Goal: Information Seeking & Learning: Learn about a topic

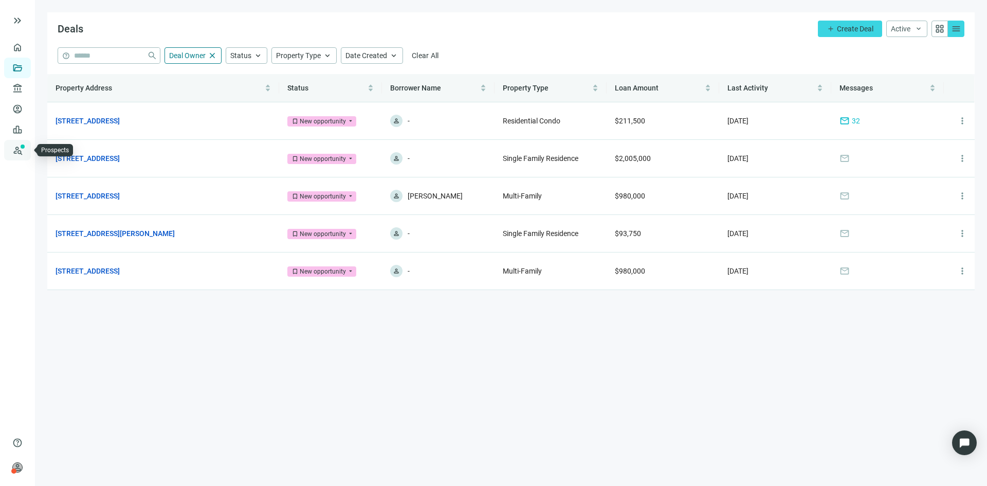
click at [26, 151] on link "Prospects New" at bounding box center [42, 150] width 33 height 21
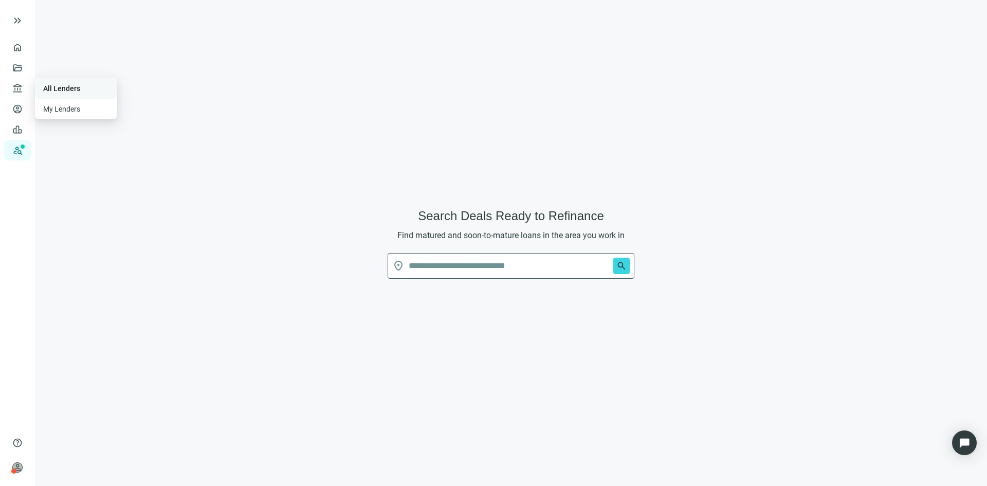
click at [56, 90] on link "All Lenders" at bounding box center [61, 88] width 37 height 8
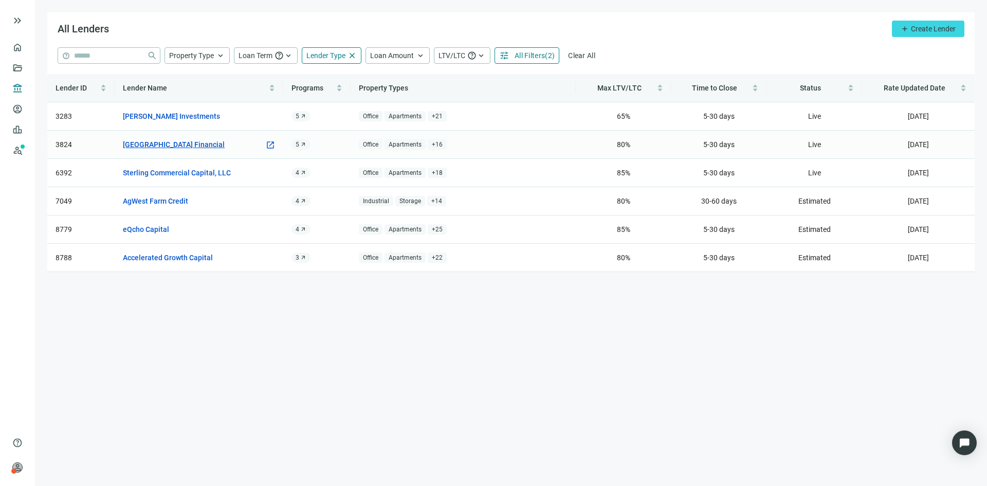
click at [170, 149] on link "[GEOGRAPHIC_DATA] Financial" at bounding box center [174, 144] width 102 height 11
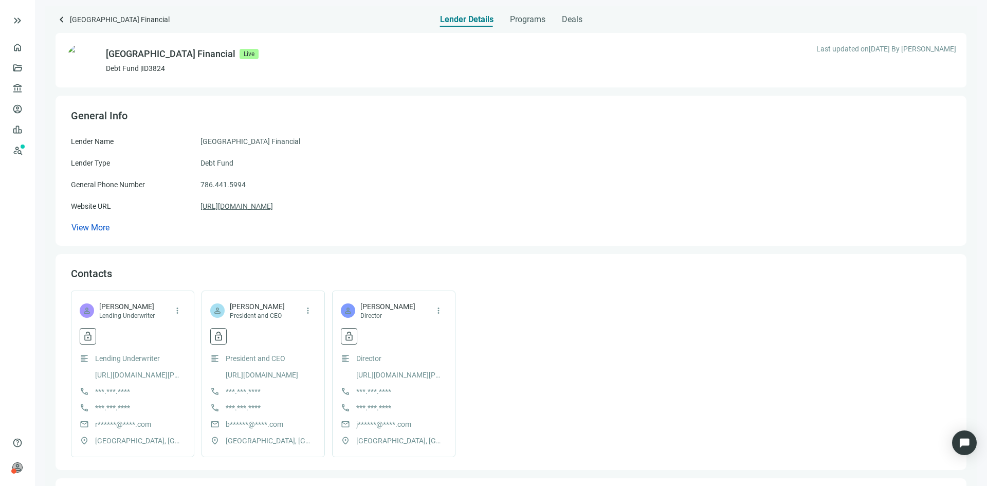
click at [262, 209] on link "[URL][DOMAIN_NAME]" at bounding box center [236, 205] width 72 height 11
click at [85, 332] on span "lock_open" at bounding box center [88, 336] width 10 height 10
click at [150, 279] on div "Contacts" at bounding box center [511, 273] width 880 height 13
click at [351, 339] on span "lock_open" at bounding box center [349, 336] width 10 height 10
click at [396, 398] on span "Reveal contact data" at bounding box center [398, 398] width 64 height 8
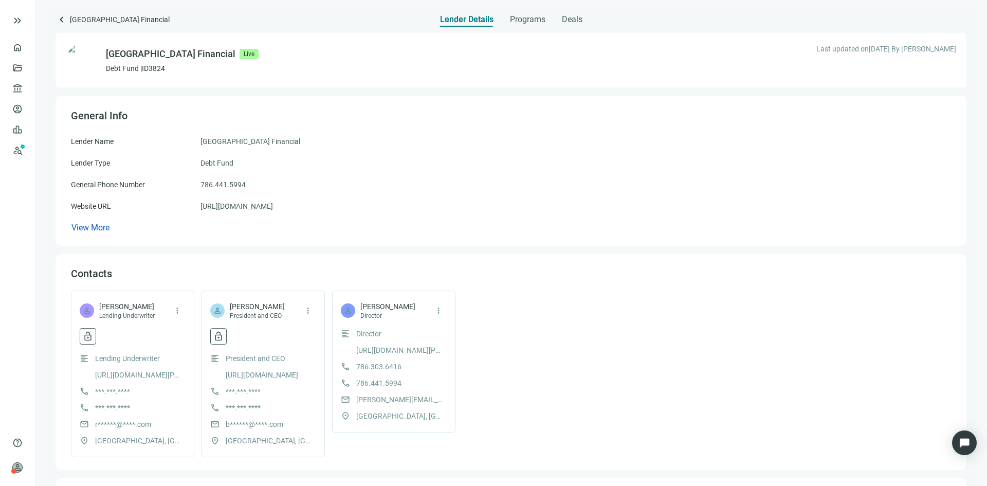
click at [372, 400] on span "[PERSON_NAME][EMAIL_ADDRESS][DOMAIN_NAME]" at bounding box center [399, 399] width 87 height 11
drag, startPoint x: 370, startPoint y: 401, endPoint x: 421, endPoint y: 263, distance: 146.7
click at [410, 248] on div "East Harbor Financial Live Debt Fund | ID 3824 Last updated on [DATE] By [PERSO…" at bounding box center [511, 399] width 911 height 744
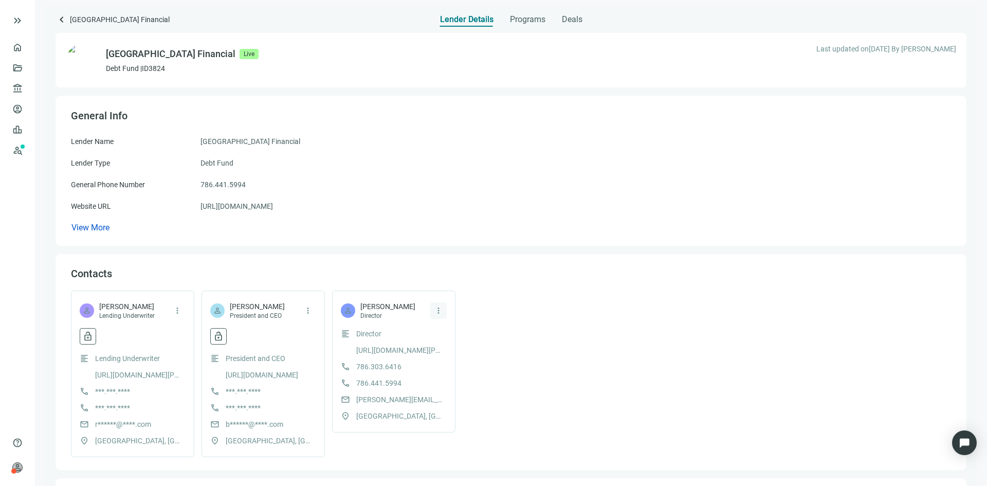
click at [440, 310] on span "more_vert" at bounding box center [438, 310] width 9 height 9
click at [410, 312] on div "person [PERSON_NAME] Director more_vert" at bounding box center [394, 310] width 106 height 19
click at [345, 398] on span "mail" at bounding box center [345, 399] width 9 height 9
click at [369, 401] on span "[PERSON_NAME][EMAIL_ADDRESS][DOMAIN_NAME]" at bounding box center [399, 399] width 87 height 11
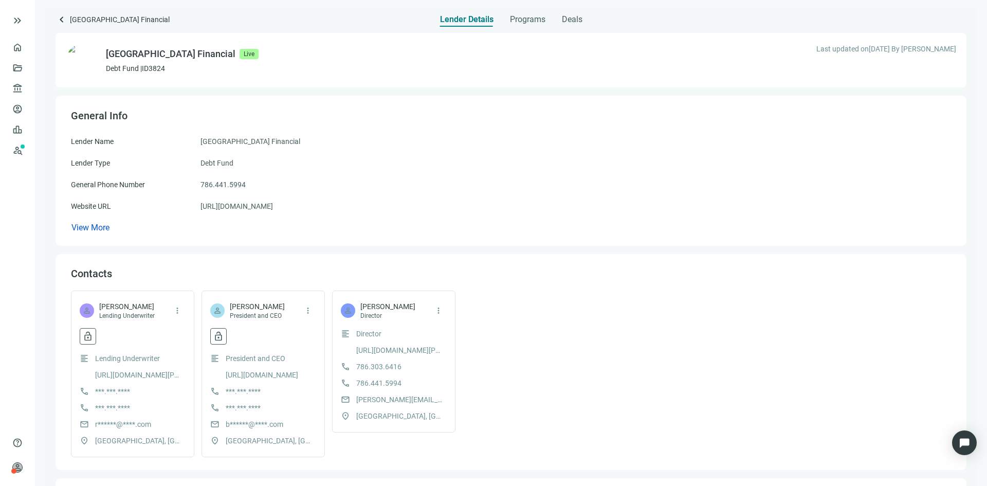
click at [381, 399] on span "[PERSON_NAME][EMAIL_ADDRESS][DOMAIN_NAME]" at bounding box center [399, 399] width 87 height 11
copy span "[PERSON_NAME][EMAIL_ADDRESS][DOMAIN_NAME]"
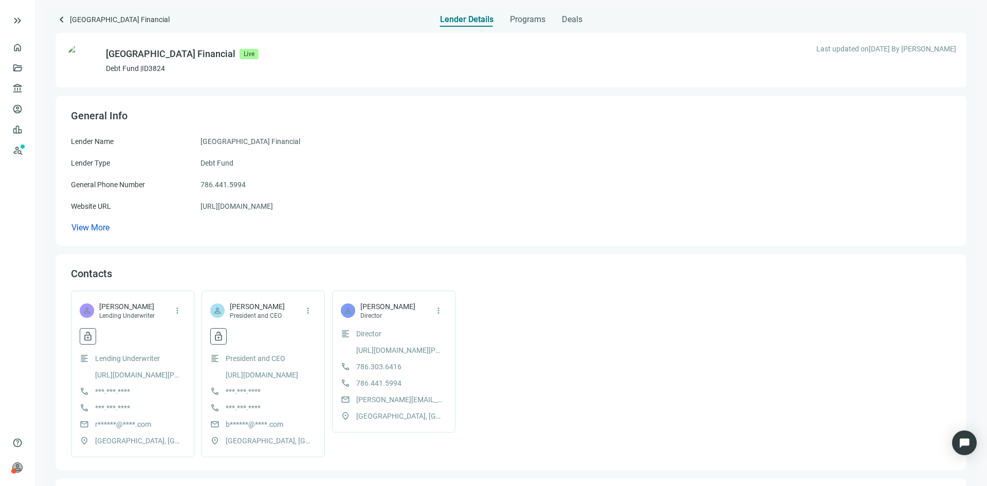
click at [431, 414] on div "location_on [GEOGRAPHIC_DATA], [GEOGRAPHIC_DATA]" at bounding box center [394, 415] width 106 height 11
click at [440, 312] on span "more_vert" at bounding box center [438, 310] width 9 height 9
click at [463, 358] on div "flag Report Issue" at bounding box center [471, 352] width 83 height 19
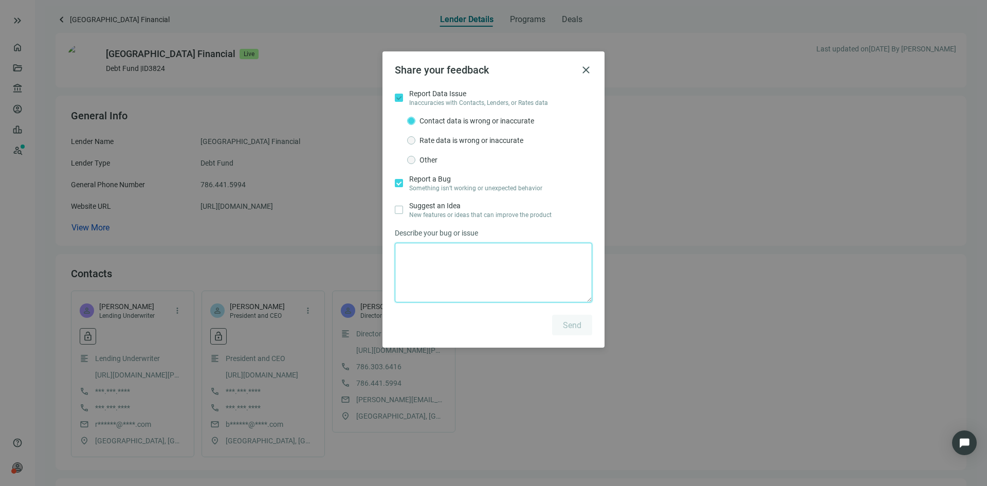
click at [422, 266] on textarea at bounding box center [493, 273] width 197 height 60
type textarea "**********"
click at [570, 327] on span "Send" at bounding box center [572, 325] width 19 height 10
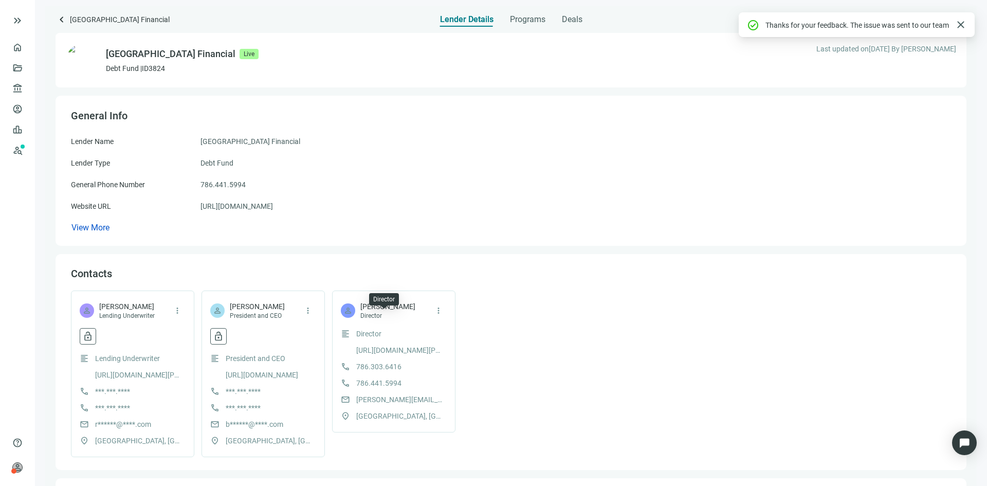
click at [380, 317] on span "Director" at bounding box center [387, 316] width 55 height 8
click at [437, 313] on span "more_vert" at bounding box center [438, 310] width 9 height 9
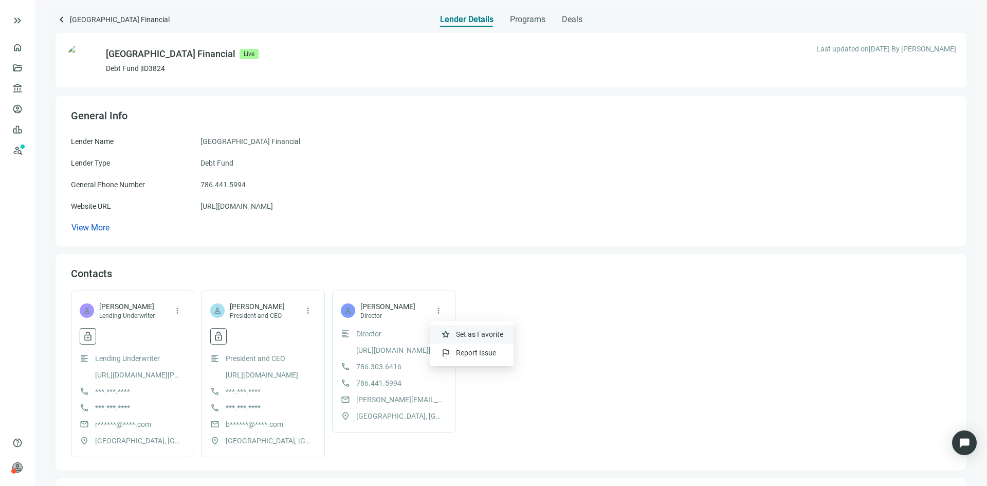
click at [476, 334] on span "Set as Favorite" at bounding box center [479, 334] width 47 height 8
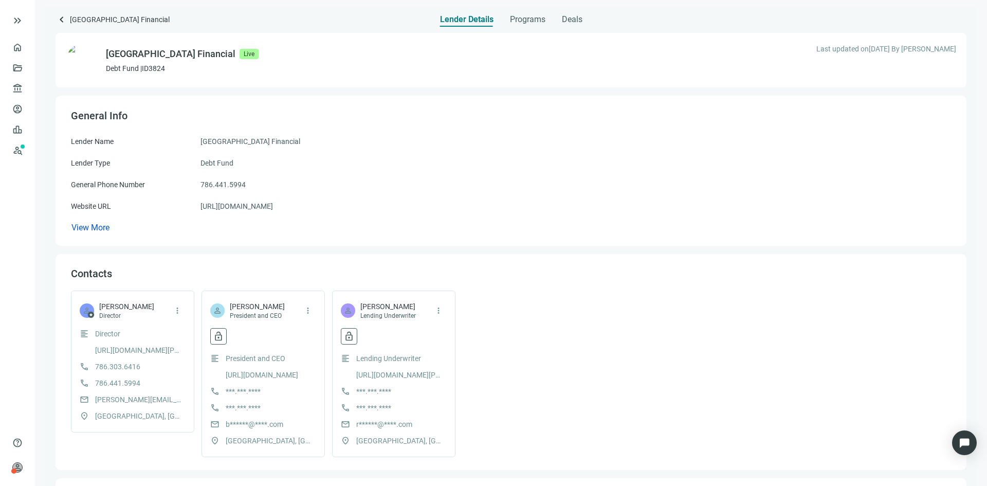
click at [166, 398] on span "[PERSON_NAME][EMAIL_ADDRESS][DOMAIN_NAME]" at bounding box center [138, 399] width 87 height 11
copy span "[PERSON_NAME][EMAIL_ADDRESS][DOMAIN_NAME]"
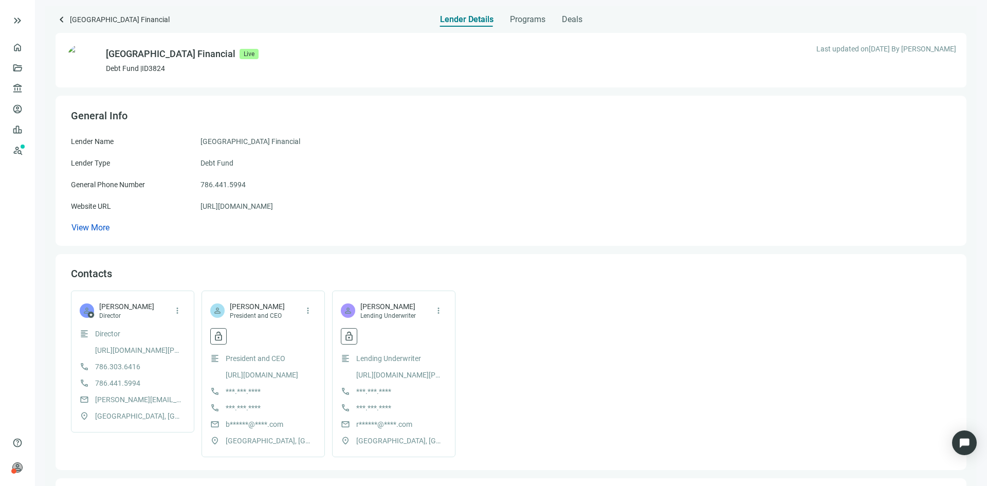
click at [92, 17] on span "[GEOGRAPHIC_DATA] Financial" at bounding box center [120, 20] width 100 height 14
click at [62, 20] on span "keyboard_arrow_left" at bounding box center [62, 19] width 12 height 12
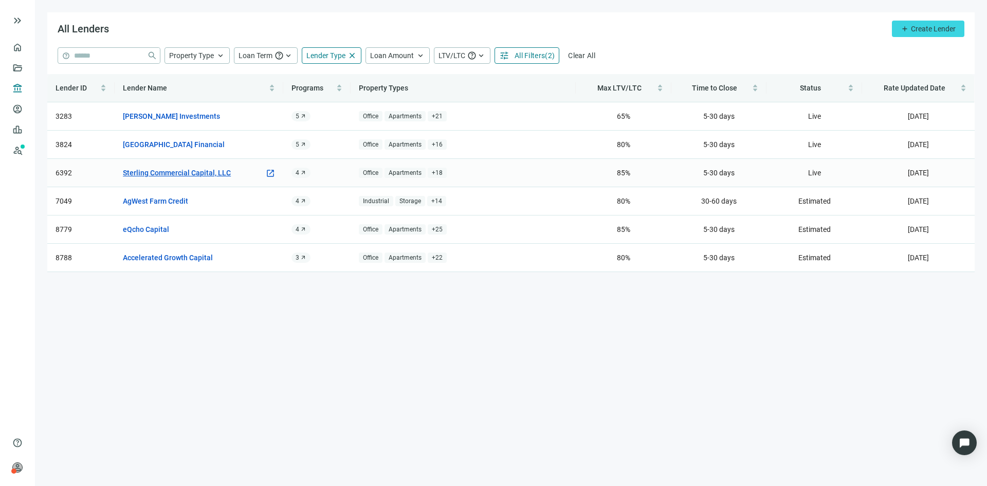
click at [184, 170] on link "Sterling Commercial Capital, LLC" at bounding box center [177, 172] width 108 height 11
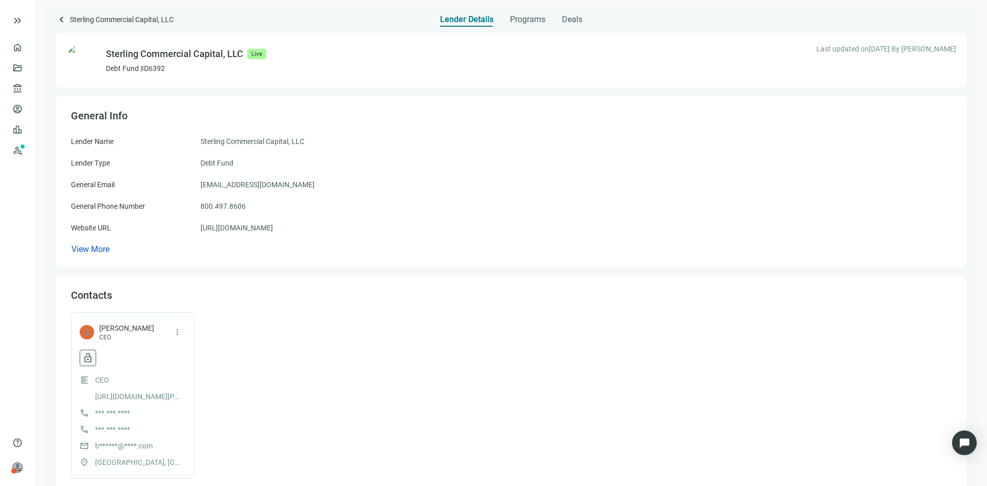
drag, startPoint x: 318, startPoint y: 184, endPoint x: 196, endPoint y: 183, distance: 121.8
click at [196, 183] on div "General Email [EMAIL_ADDRESS][DOMAIN_NAME]" at bounding box center [511, 184] width 880 height 11
copy div "[EMAIL_ADDRESS][DOMAIN_NAME]"
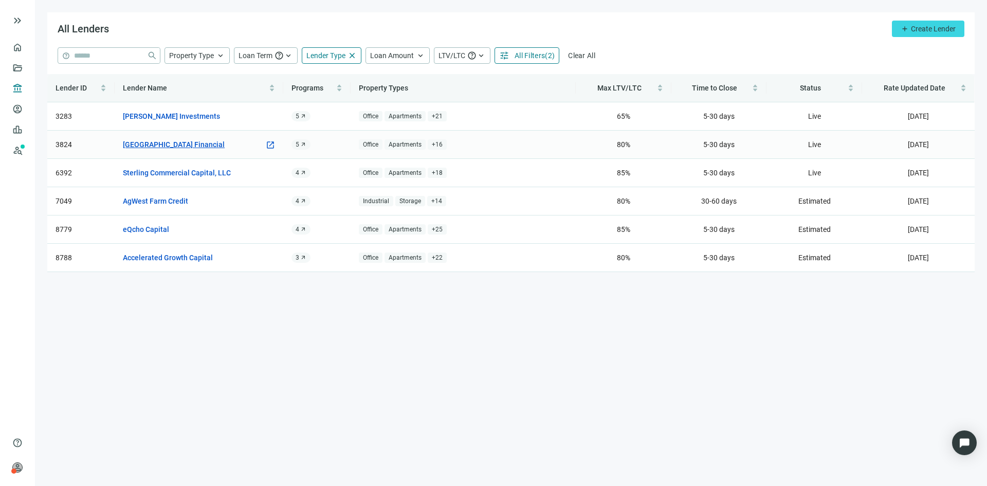
click at [156, 141] on link "[GEOGRAPHIC_DATA] Financial" at bounding box center [174, 144] width 102 height 11
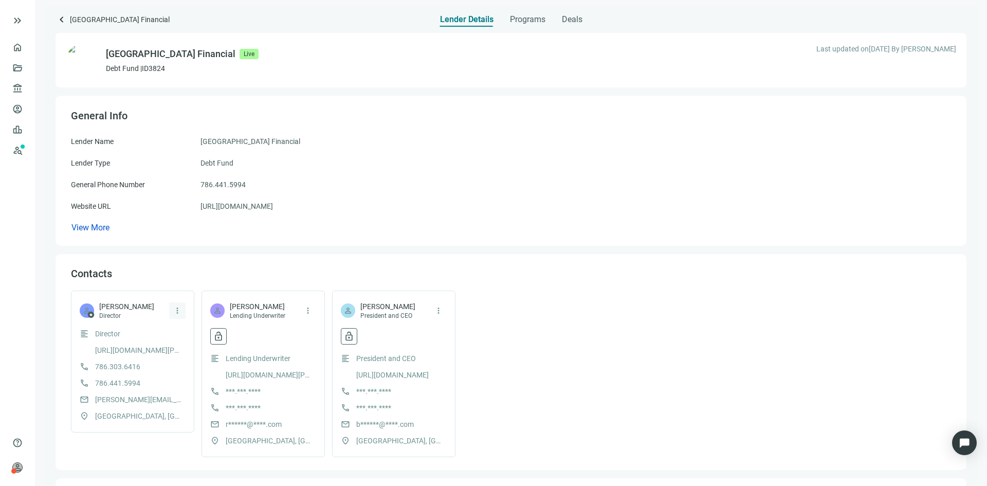
click at [174, 313] on span "more_vert" at bounding box center [177, 310] width 9 height 9
click at [201, 355] on span "Report Issue" at bounding box center [215, 353] width 40 height 8
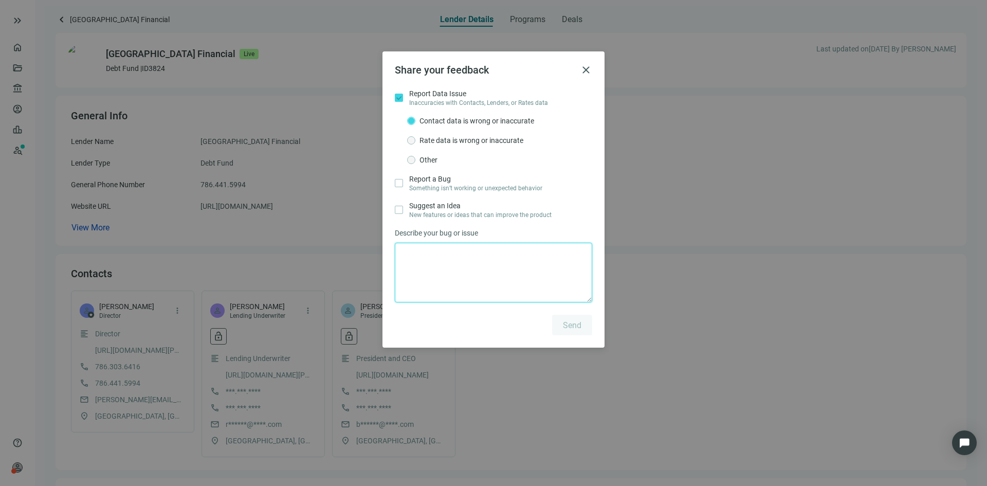
click at [412, 270] on textarea at bounding box center [493, 273] width 197 height 60
type textarea "**********"
click at [565, 325] on span "Send" at bounding box center [572, 325] width 19 height 10
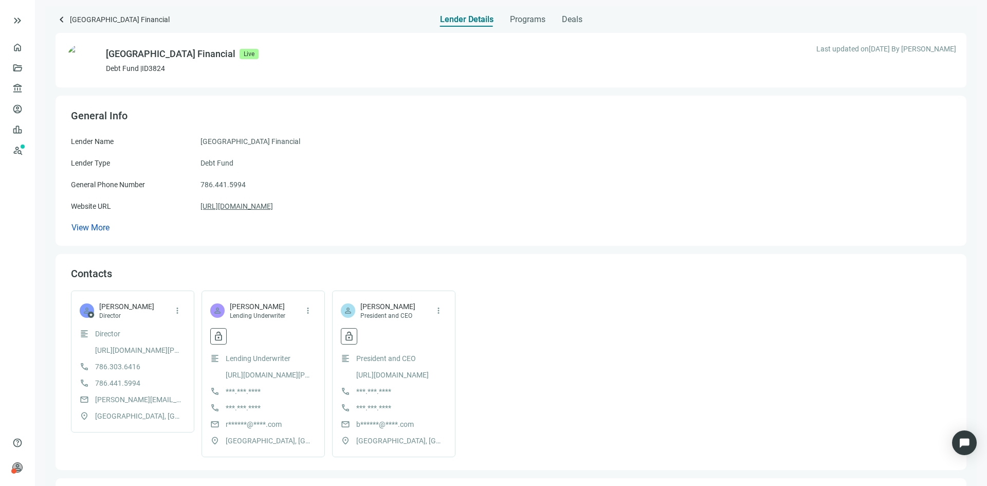
click at [273, 206] on link "[URL][DOMAIN_NAME]" at bounding box center [236, 205] width 72 height 11
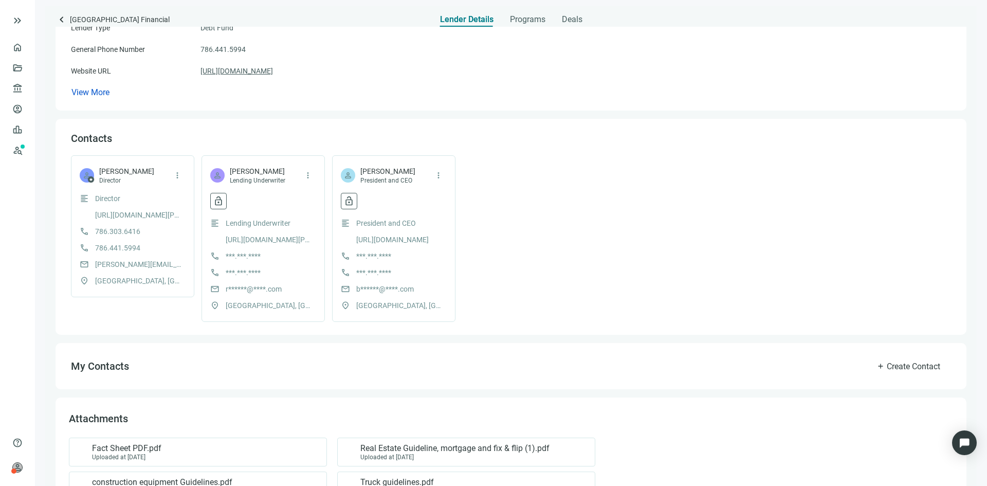
scroll to position [240, 0]
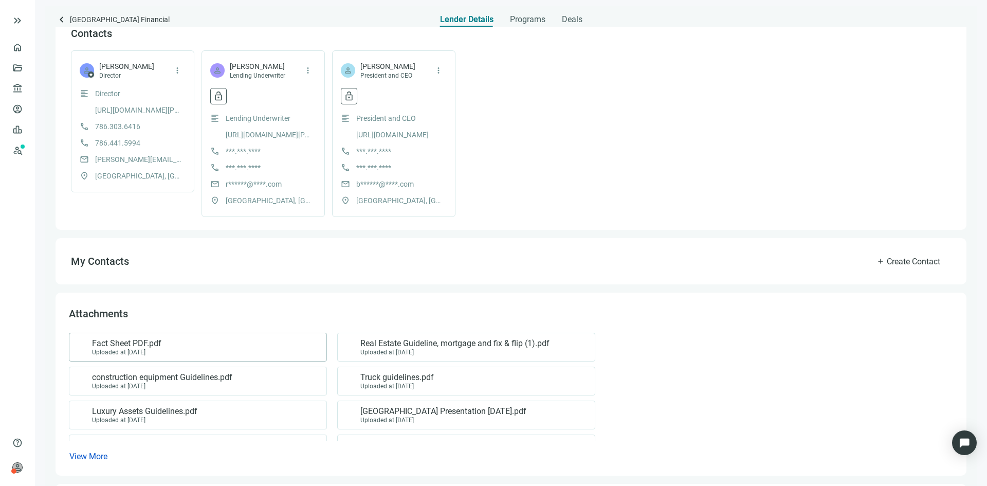
click at [135, 348] on span "Fact Sheet PDF.pdf" at bounding box center [126, 343] width 69 height 10
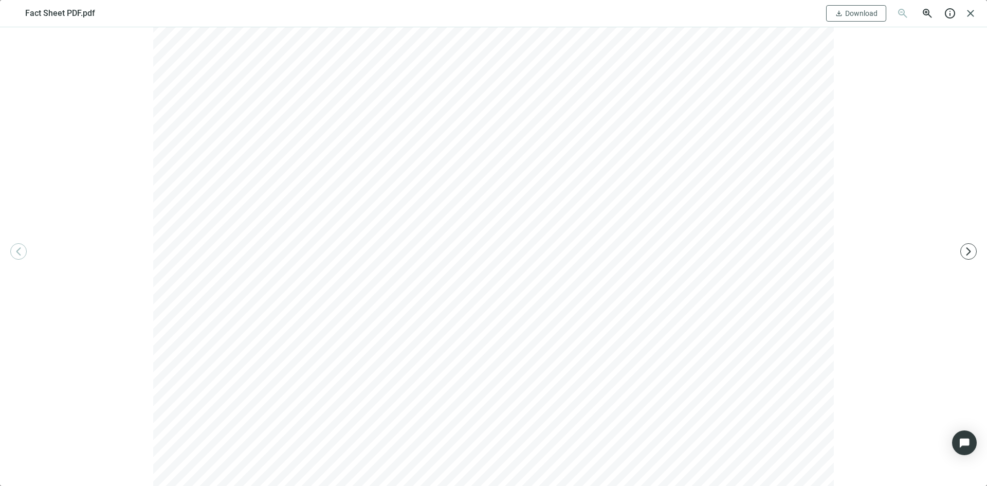
scroll to position [433, 0]
click at [972, 15] on span "close" at bounding box center [970, 13] width 12 height 12
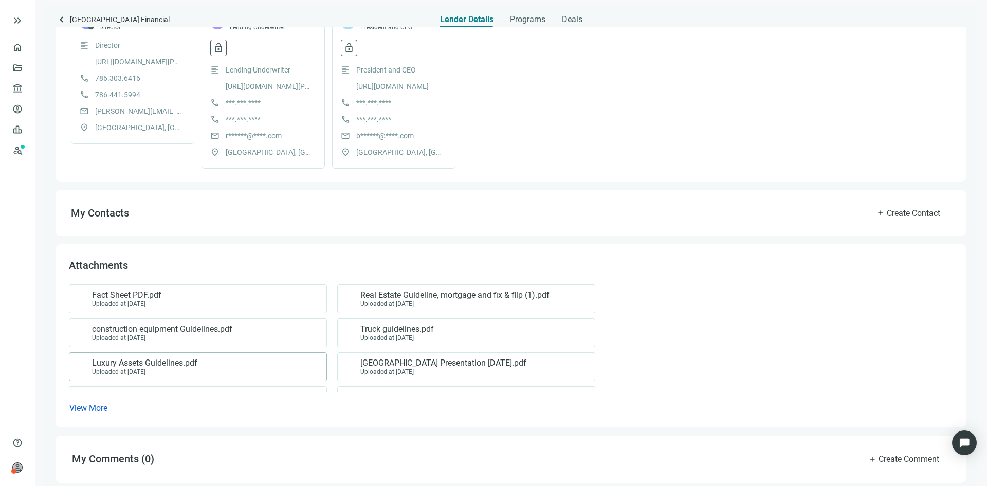
scroll to position [291, 0]
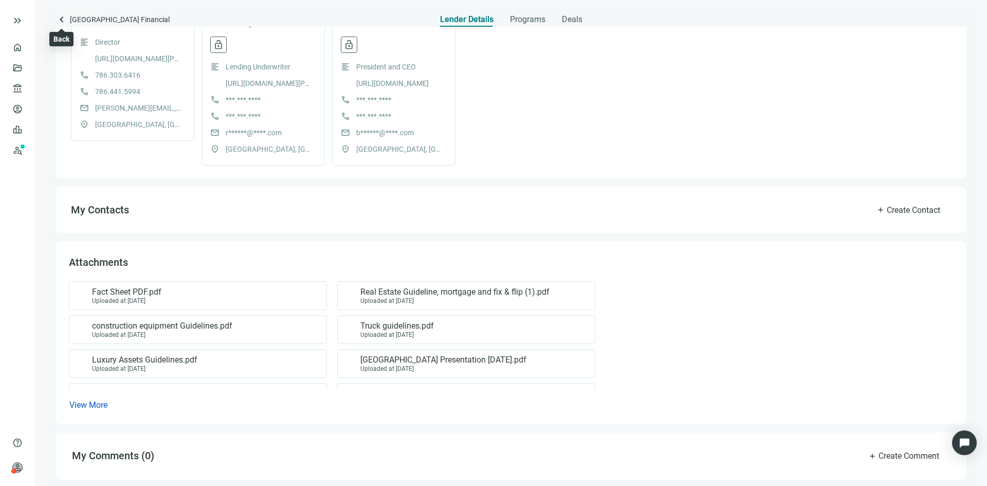
click at [61, 20] on span "keyboard_arrow_left" at bounding box center [62, 19] width 12 height 12
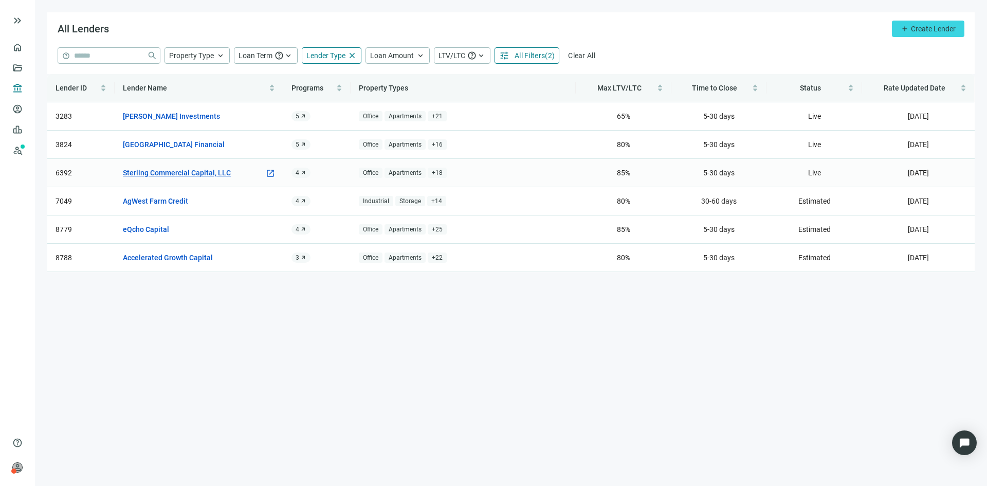
click at [169, 172] on link "Sterling Commercial Capital, LLC" at bounding box center [177, 172] width 108 height 11
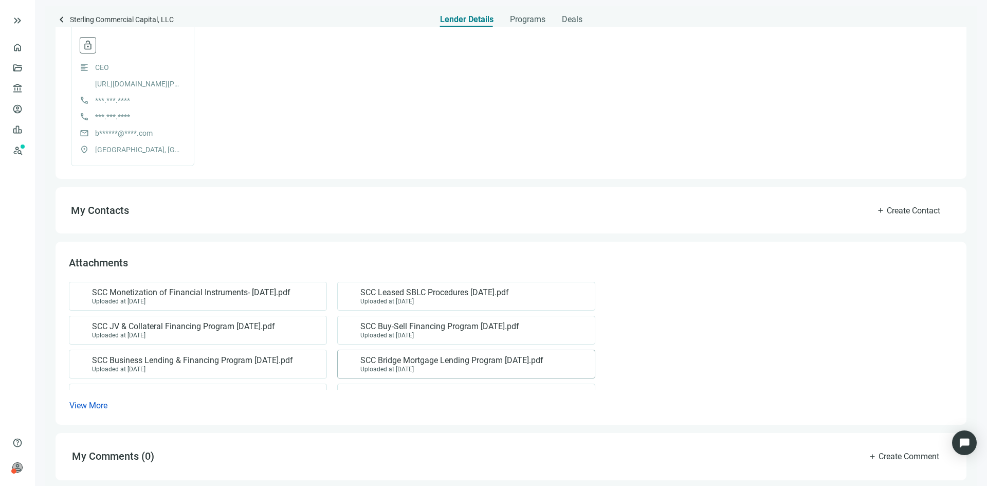
scroll to position [313, 0]
click at [82, 405] on span "View More" at bounding box center [88, 405] width 38 height 10
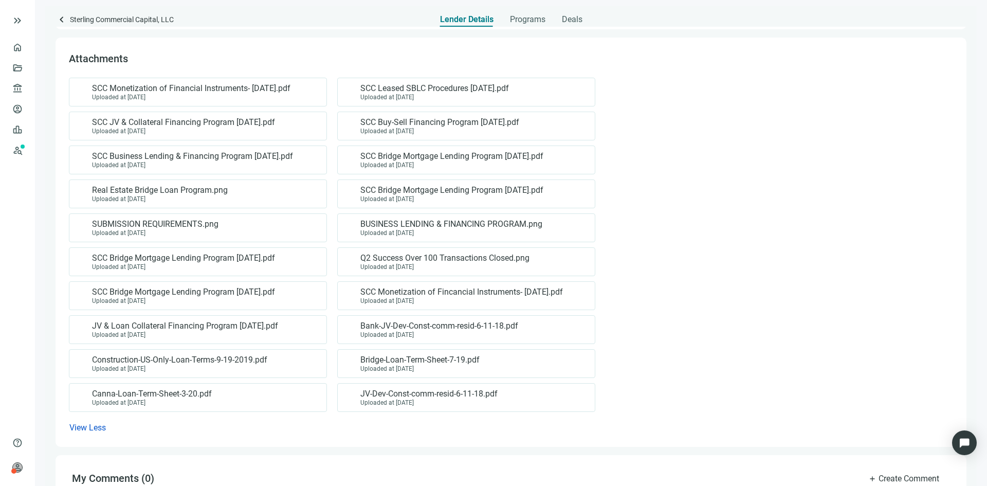
scroll to position [519, 0]
click at [382, 258] on span "Q2 Success Over 100 Transactions Closed.png" at bounding box center [444, 256] width 169 height 10
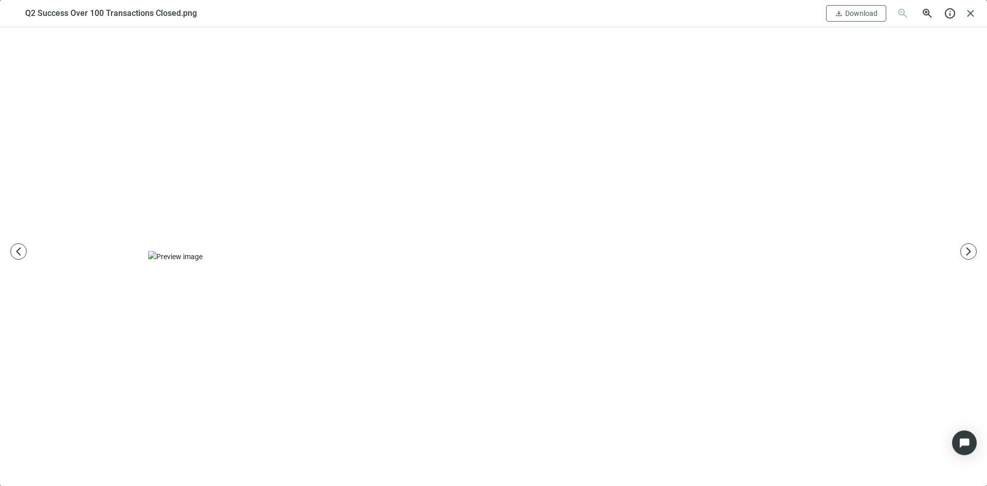
click at [246, 262] on img at bounding box center [493, 256] width 691 height 11
click at [963, 6] on div "Q2 Success Over 100 Transactions Closed.png download Download zoom_out zoom_in …" at bounding box center [493, 13] width 987 height 27
click at [970, 8] on span "close" at bounding box center [970, 13] width 12 height 12
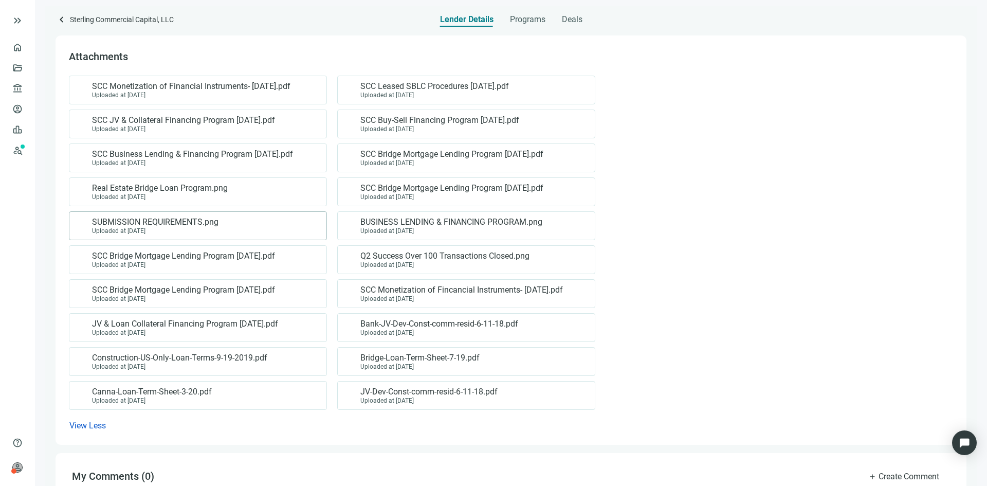
click at [157, 232] on div "Uploaded at [DATE]" at bounding box center [155, 230] width 126 height 7
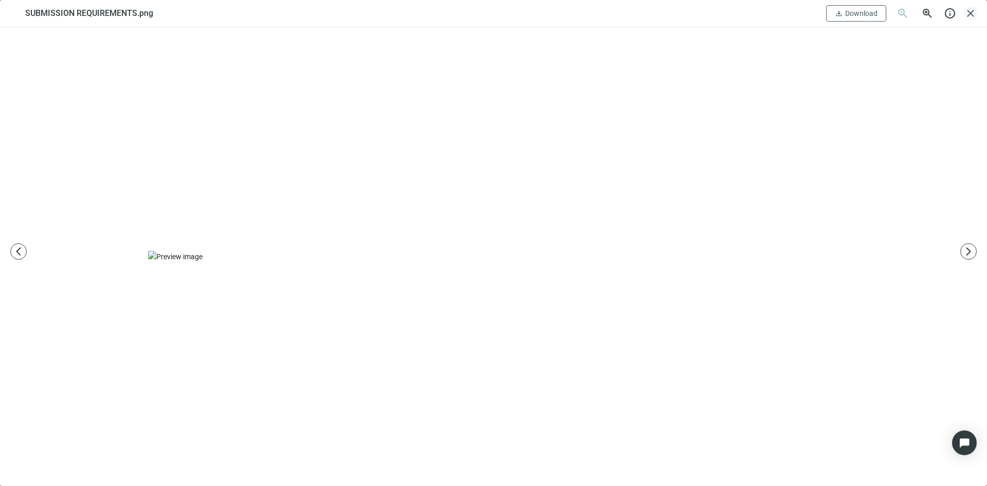
click at [969, 14] on span "close" at bounding box center [970, 13] width 12 height 12
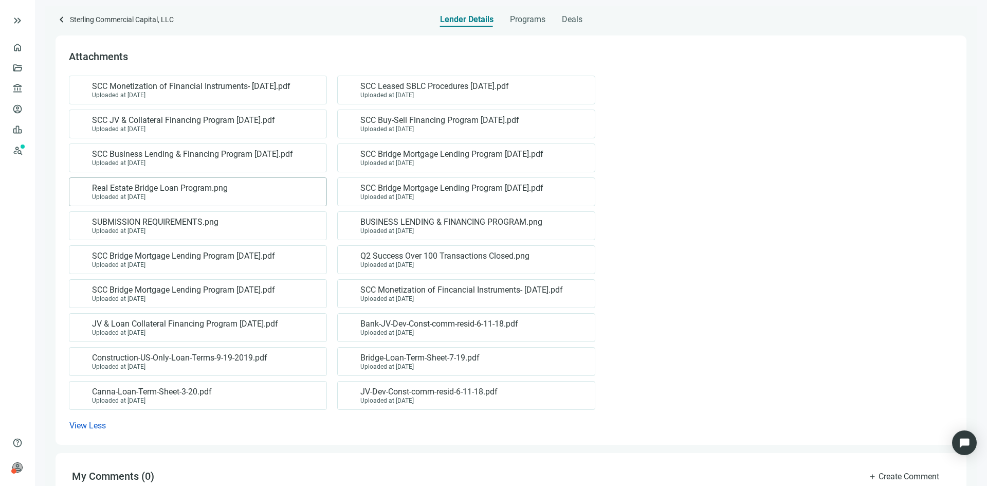
click at [175, 183] on span "Real Estate Bridge Loan Program.png" at bounding box center [160, 188] width 136 height 10
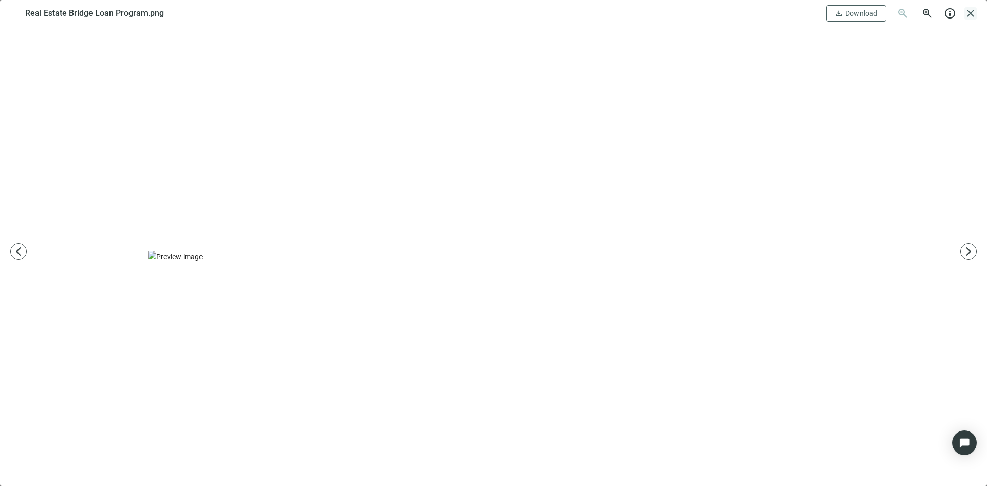
click at [969, 8] on span "close" at bounding box center [970, 13] width 12 height 12
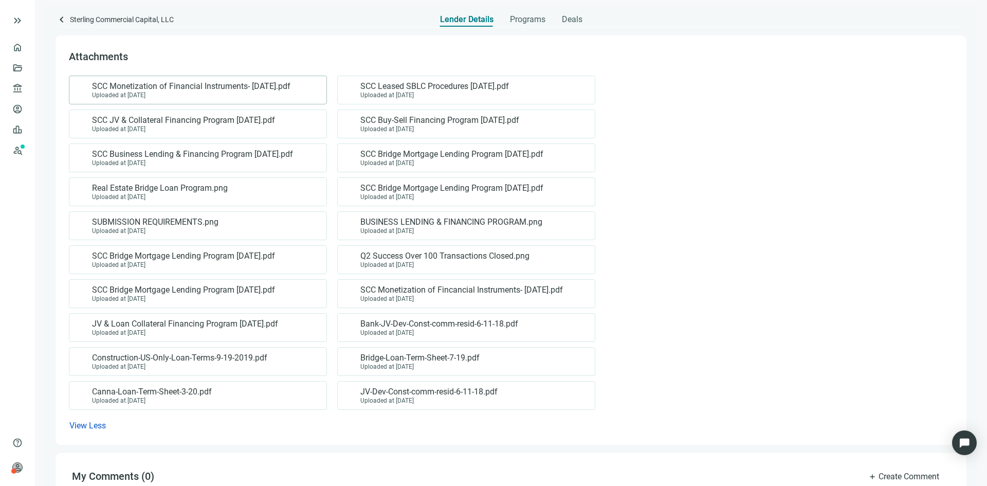
click at [213, 86] on span "SCC Monetization of Financial Instruments- [DATE].pdf" at bounding box center [191, 86] width 198 height 10
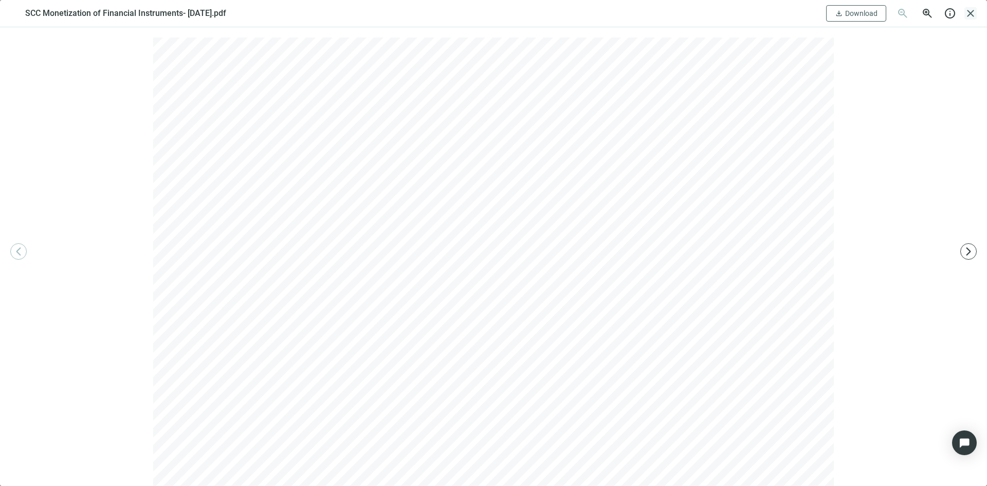
click at [972, 8] on span "close" at bounding box center [970, 13] width 12 height 12
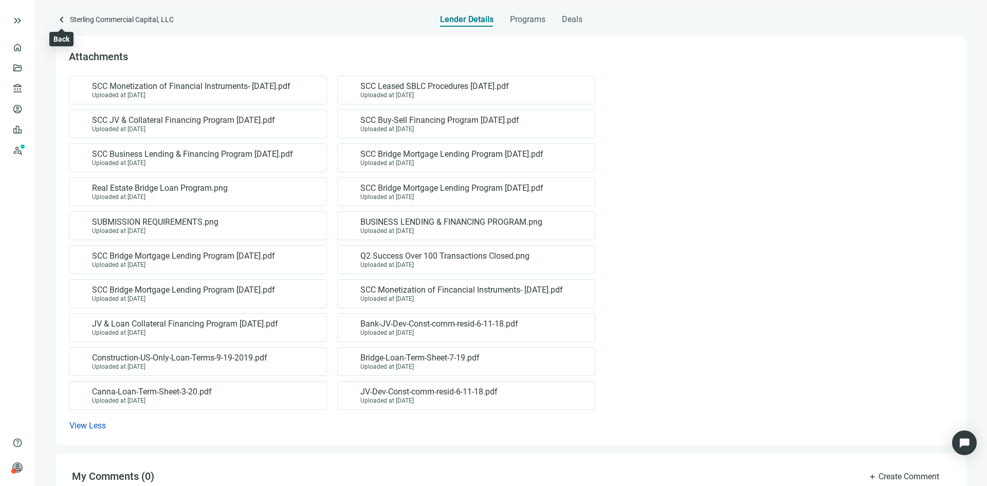
click at [63, 19] on span "keyboard_arrow_left" at bounding box center [62, 19] width 12 height 12
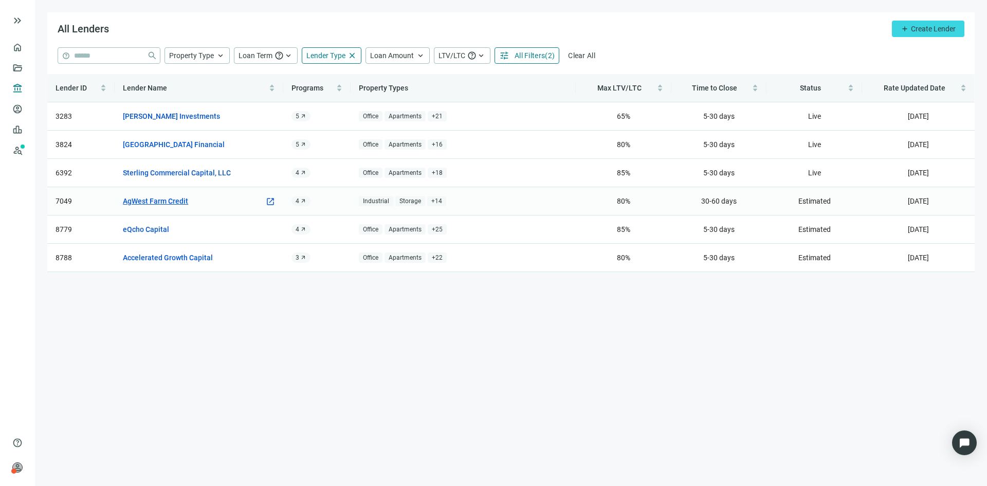
click at [158, 200] on link "AgWest Farm Credit" at bounding box center [155, 200] width 65 height 11
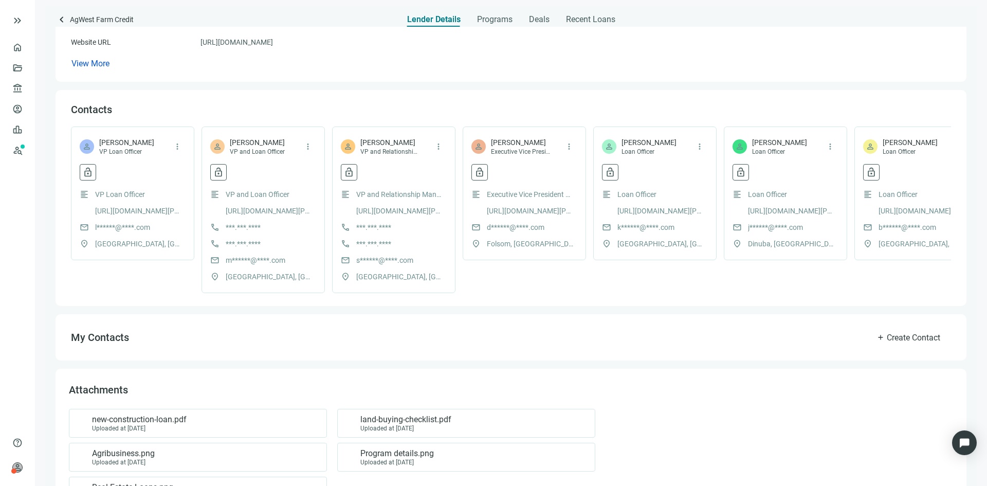
scroll to position [257, 0]
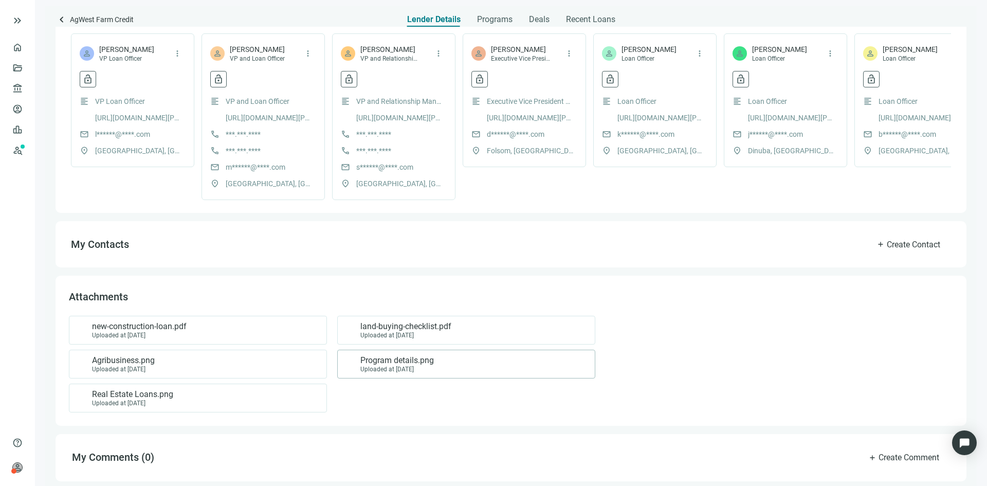
click at [376, 366] on span "Program details.png" at bounding box center [397, 360] width 74 height 10
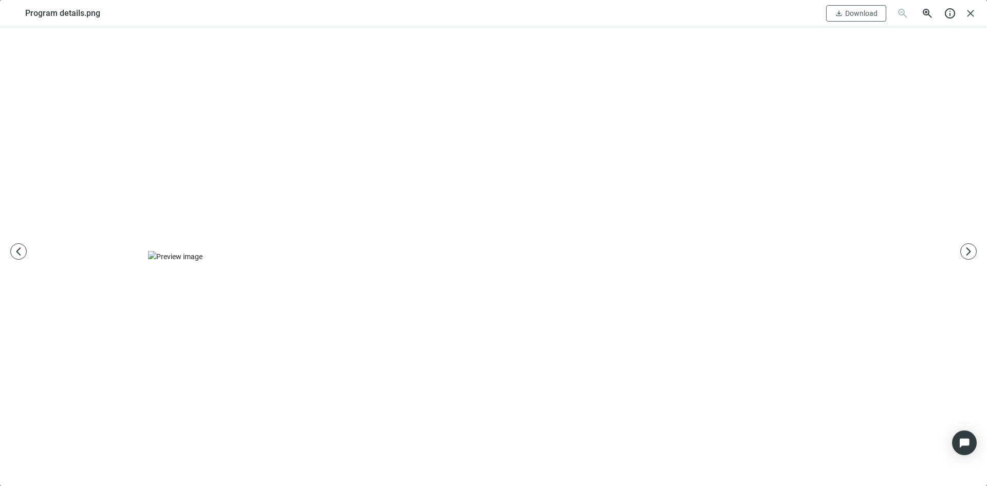
click at [977, 7] on div "Program details.png download Download zoom_out zoom_in info close" at bounding box center [493, 13] width 987 height 27
click at [972, 11] on span "close" at bounding box center [970, 13] width 12 height 12
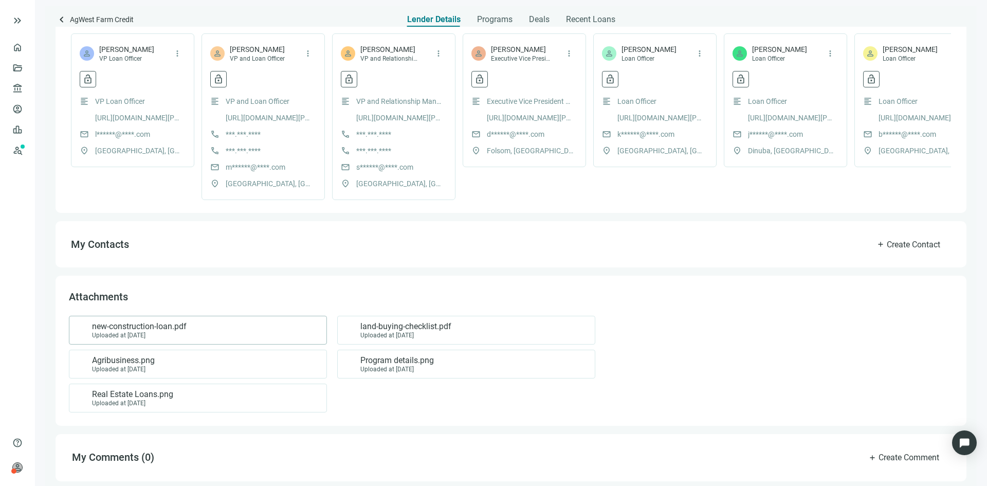
click at [165, 339] on div "Uploaded at [DATE]" at bounding box center [139, 335] width 95 height 7
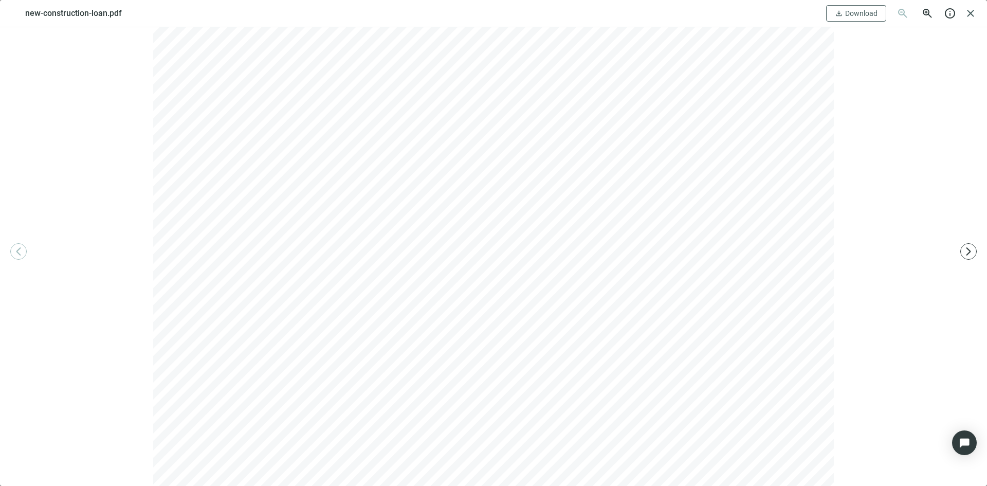
scroll to position [1314, 0]
click at [973, 11] on span "close" at bounding box center [970, 13] width 12 height 12
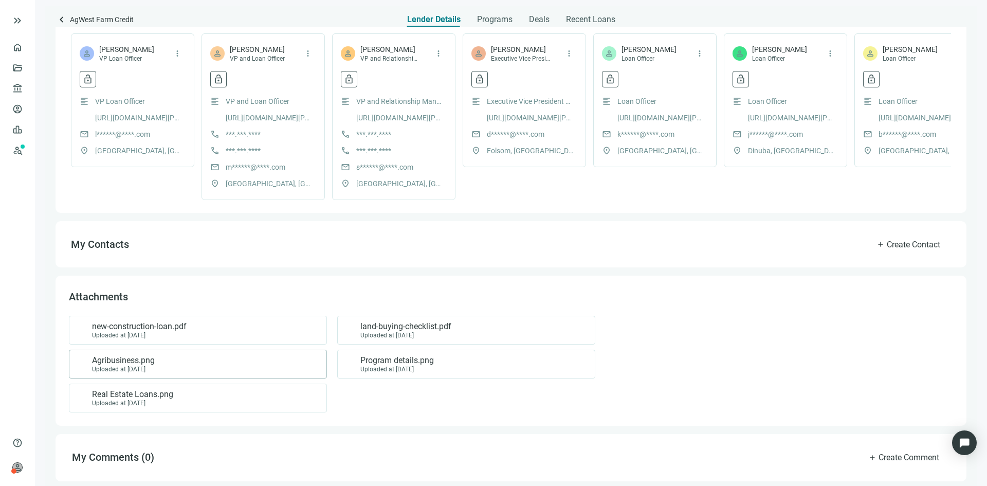
click at [149, 366] on span "Agribusiness.png" at bounding box center [123, 360] width 63 height 10
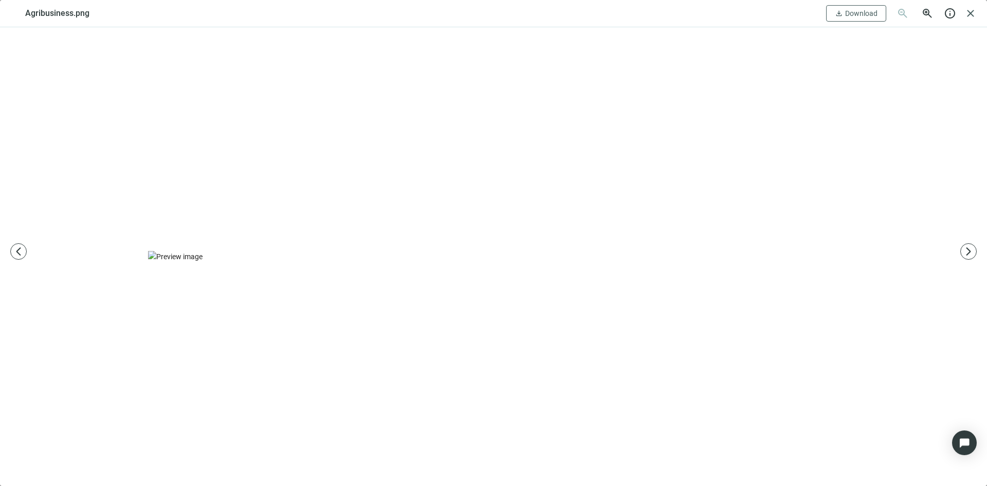
click at [981, 8] on div "Agribusiness.png download Download zoom_out zoom_in info close" at bounding box center [493, 13] width 987 height 27
click at [967, 14] on span "close" at bounding box center [970, 13] width 12 height 12
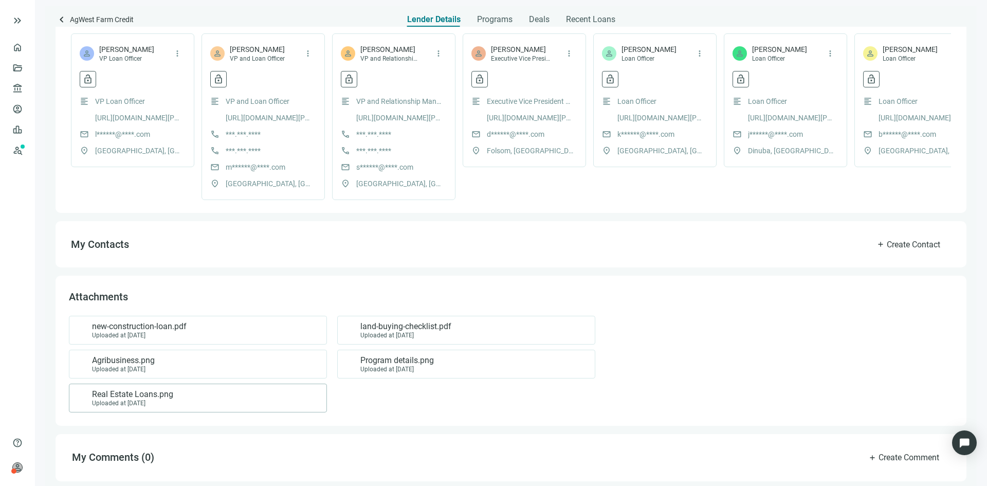
click at [99, 407] on div "Uploaded at [DATE]" at bounding box center [132, 402] width 81 height 7
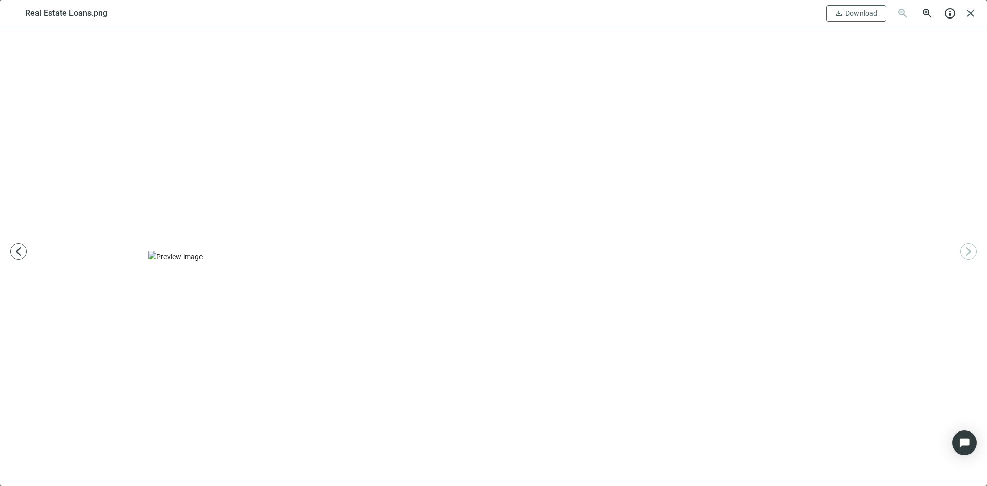
click at [954, 7] on span "info" at bounding box center [950, 13] width 12 height 12
click at [971, 12] on span "close" at bounding box center [970, 13] width 12 height 12
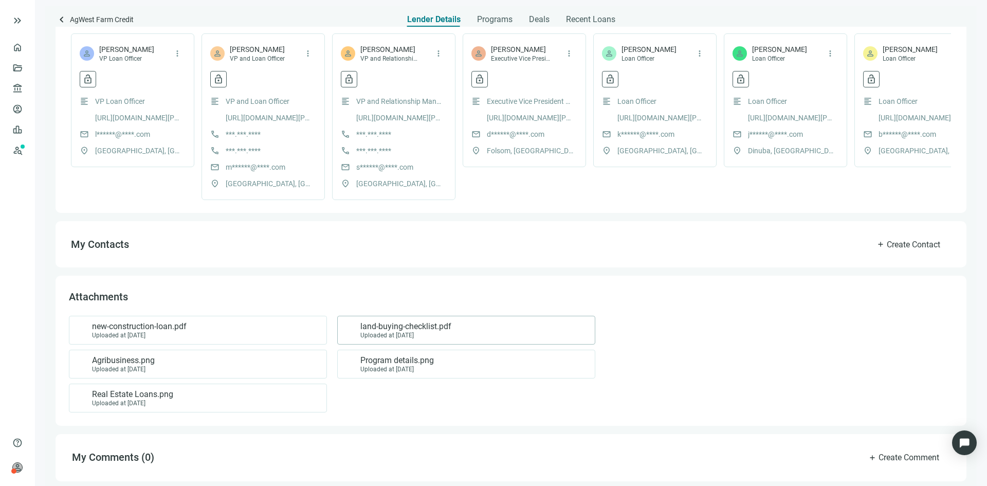
click at [382, 339] on div "Uploaded at [DATE]" at bounding box center [405, 335] width 91 height 7
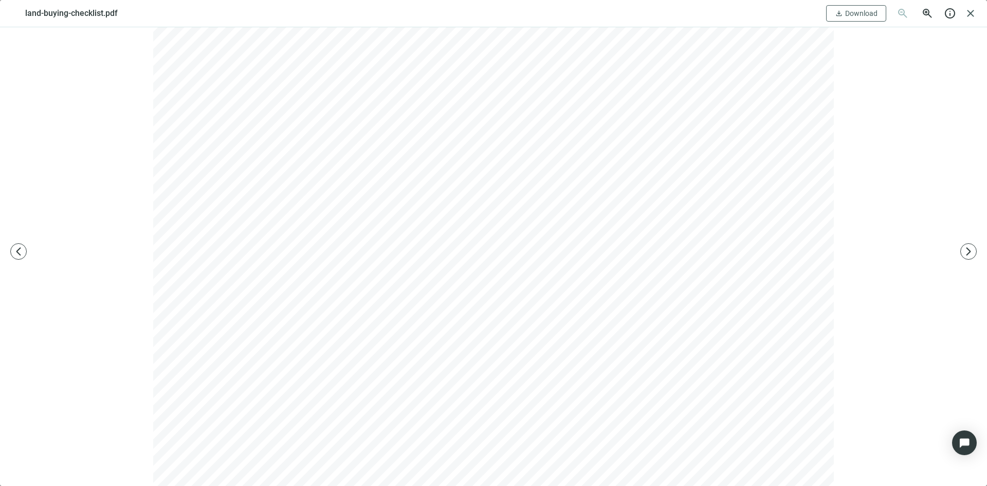
scroll to position [3957, 0]
click at [963, 19] on div "land-buying-checklist.pdf download Download zoom_out zoom_in info close" at bounding box center [493, 13] width 987 height 27
click at [974, 16] on span "close" at bounding box center [970, 13] width 12 height 12
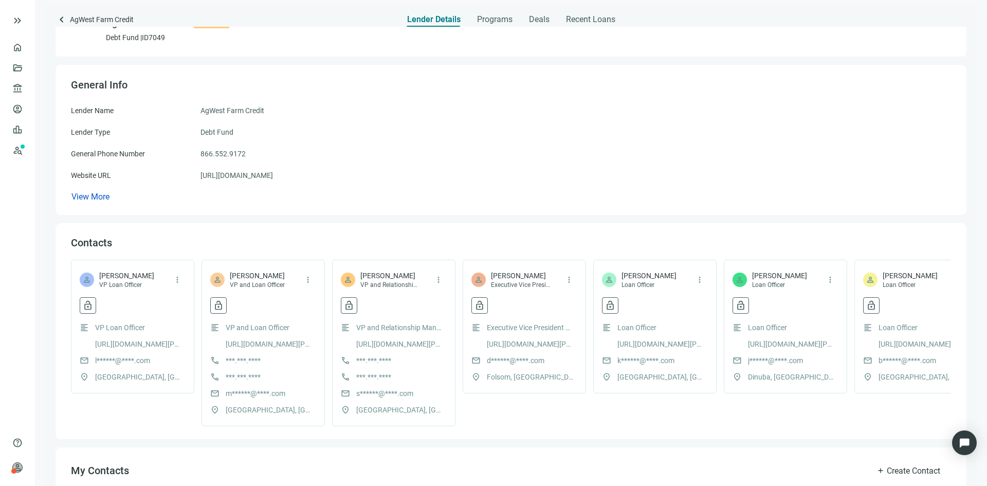
scroll to position [0, 0]
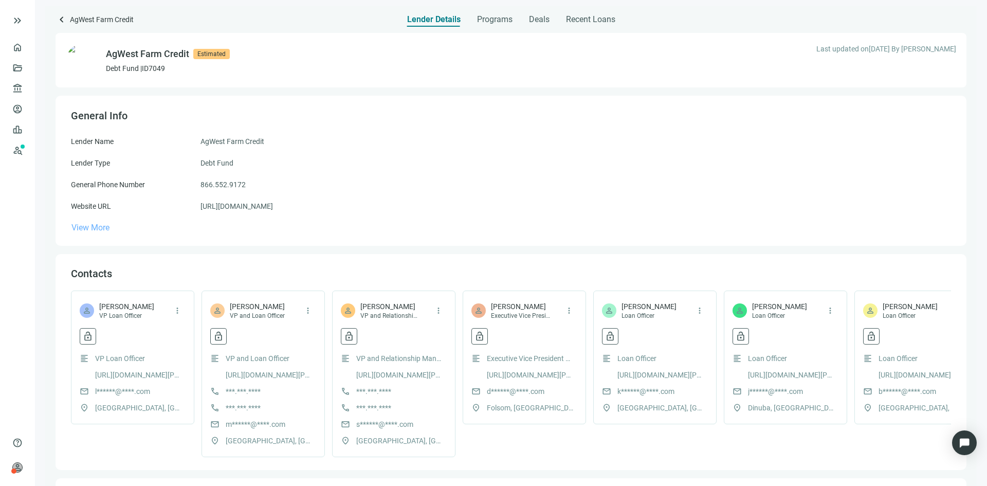
click at [102, 232] on span "View More" at bounding box center [90, 228] width 38 height 10
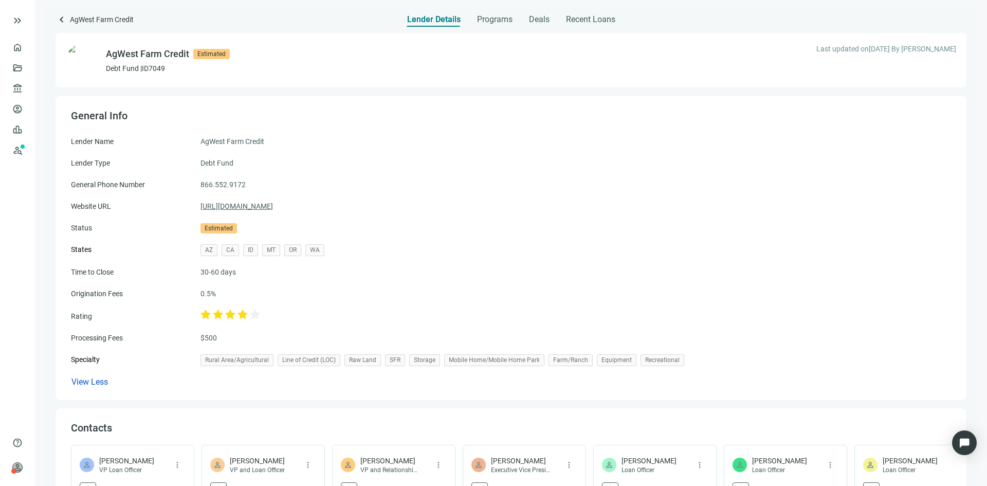
click at [244, 202] on link "[URL][DOMAIN_NAME]" at bounding box center [236, 205] width 72 height 11
click at [58, 22] on span "keyboard_arrow_left" at bounding box center [62, 19] width 12 height 12
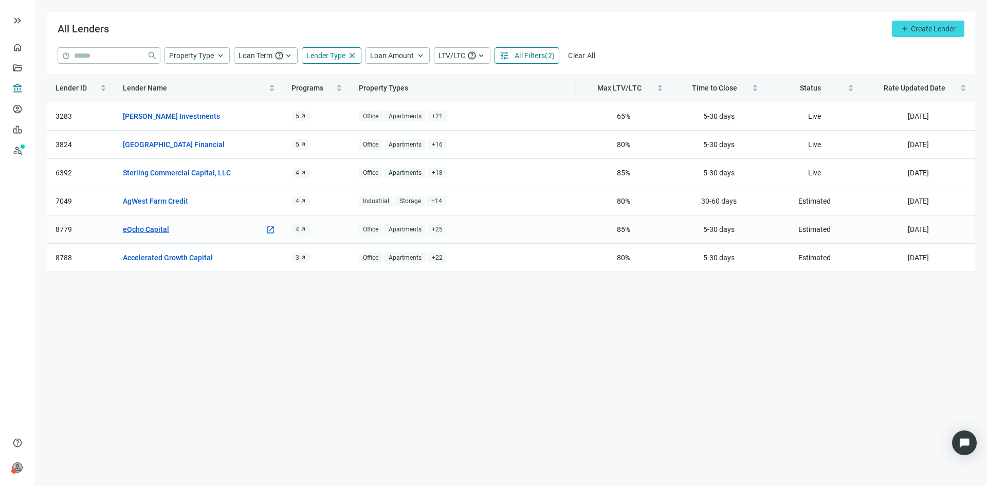
click at [142, 232] on link "eQcho Capital" at bounding box center [146, 229] width 46 height 11
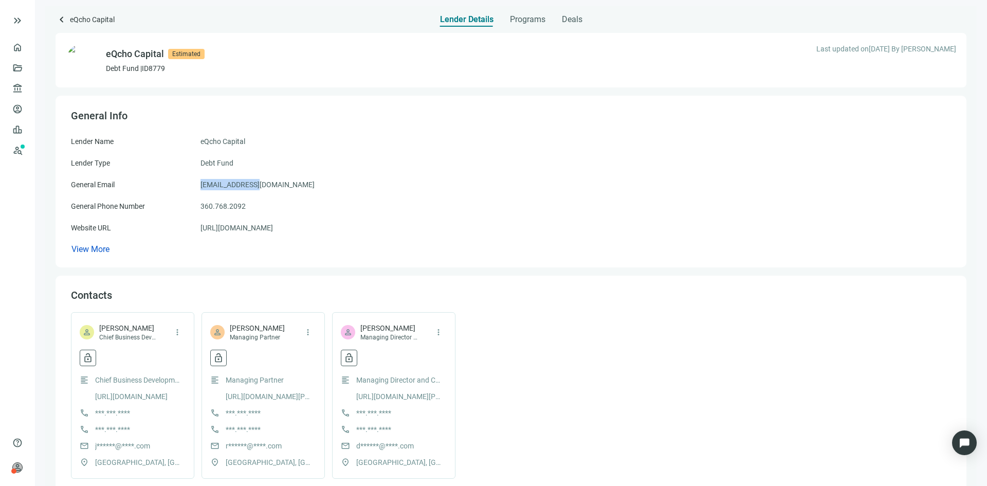
drag, startPoint x: 262, startPoint y: 183, endPoint x: 196, endPoint y: 189, distance: 66.6
click at [196, 189] on div "General Email [EMAIL_ADDRESS][DOMAIN_NAME]" at bounding box center [511, 184] width 880 height 11
copy div "[EMAIL_ADDRESS][DOMAIN_NAME]"
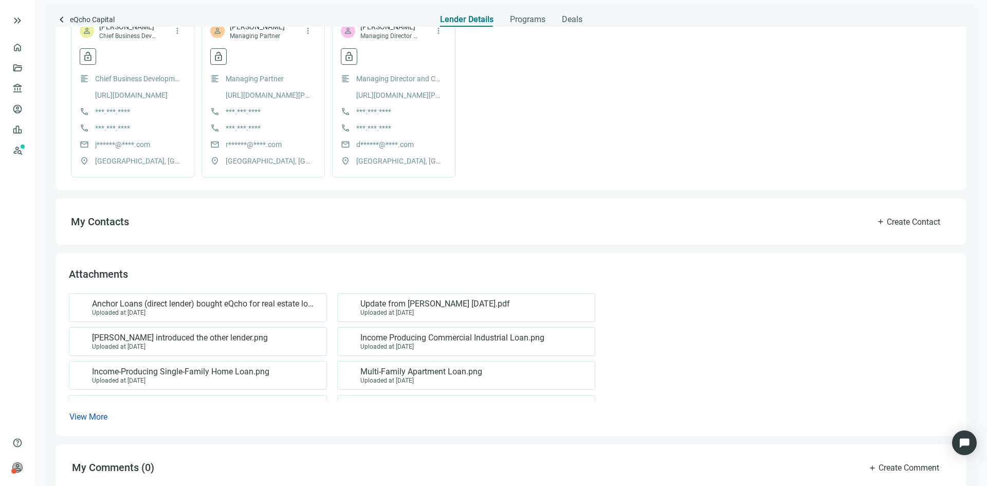
scroll to position [308, 0]
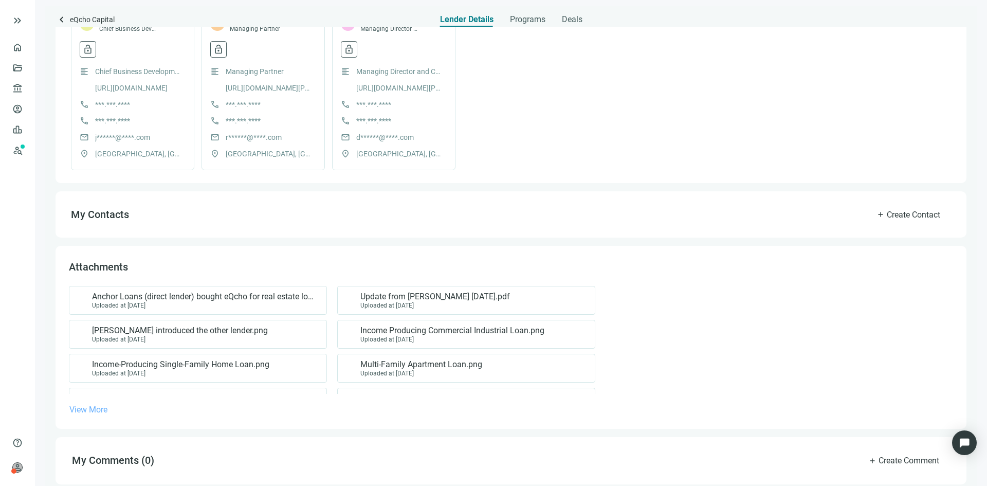
click at [94, 412] on span "View More" at bounding box center [88, 410] width 38 height 10
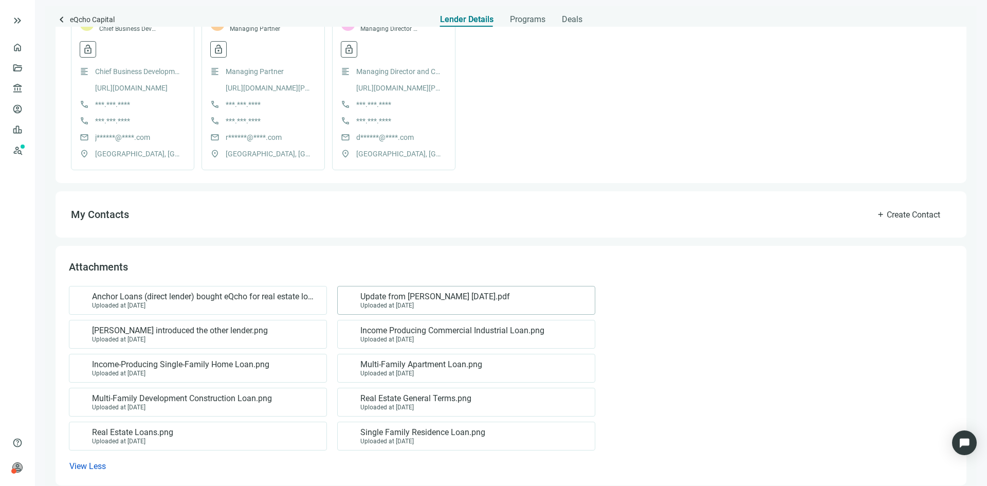
click at [469, 298] on span "Update from [PERSON_NAME] [DATE].pdf" at bounding box center [435, 296] width 150 height 10
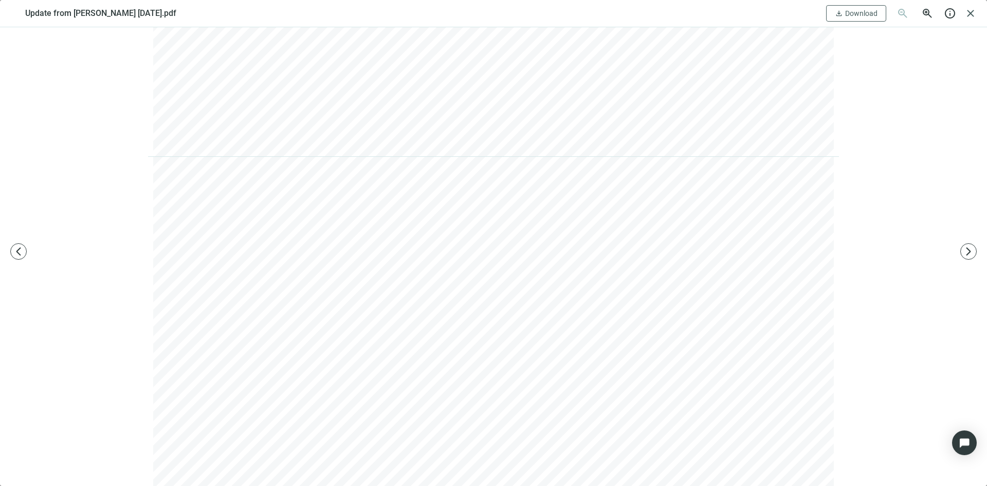
scroll to position [1645, 0]
click at [972, 16] on span "close" at bounding box center [970, 13] width 12 height 12
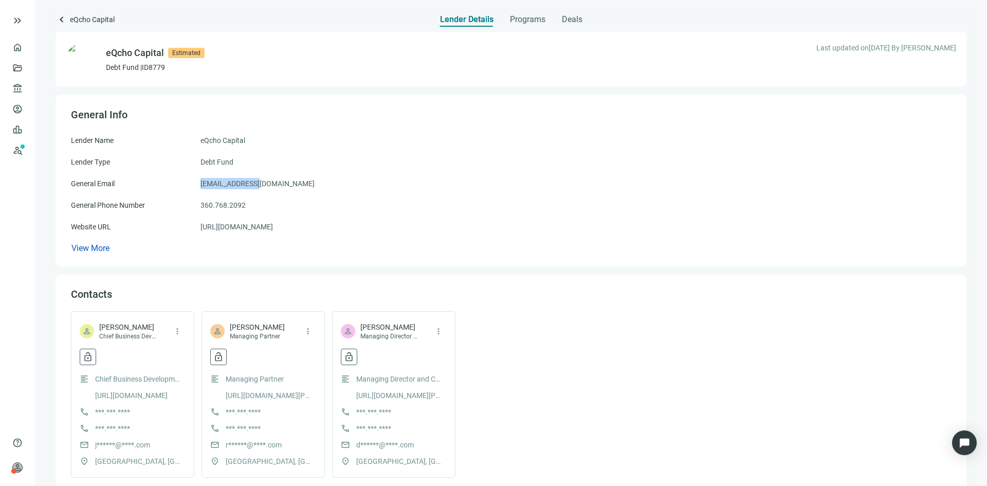
scroll to position [0, 0]
click at [62, 16] on span "keyboard_arrow_left" at bounding box center [62, 19] width 12 height 12
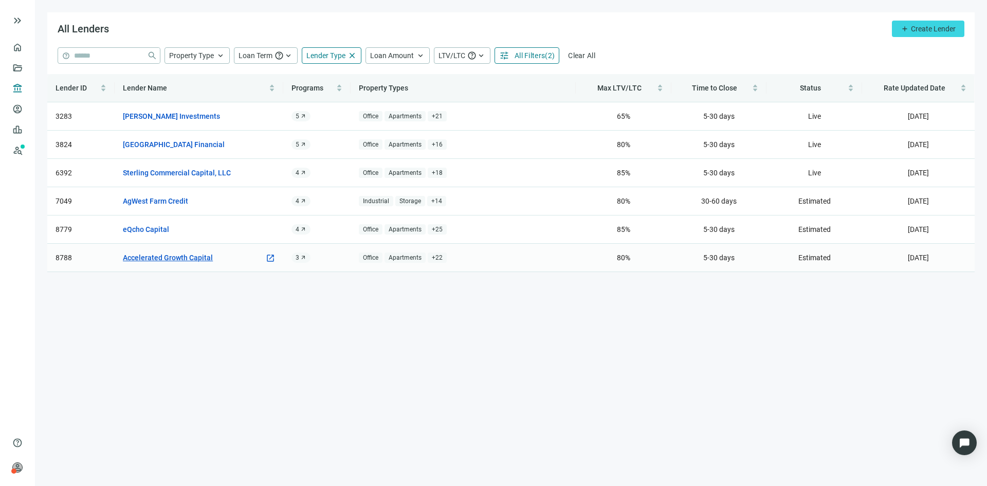
click at [176, 256] on link "Accelerated Growth Capital" at bounding box center [168, 257] width 90 height 11
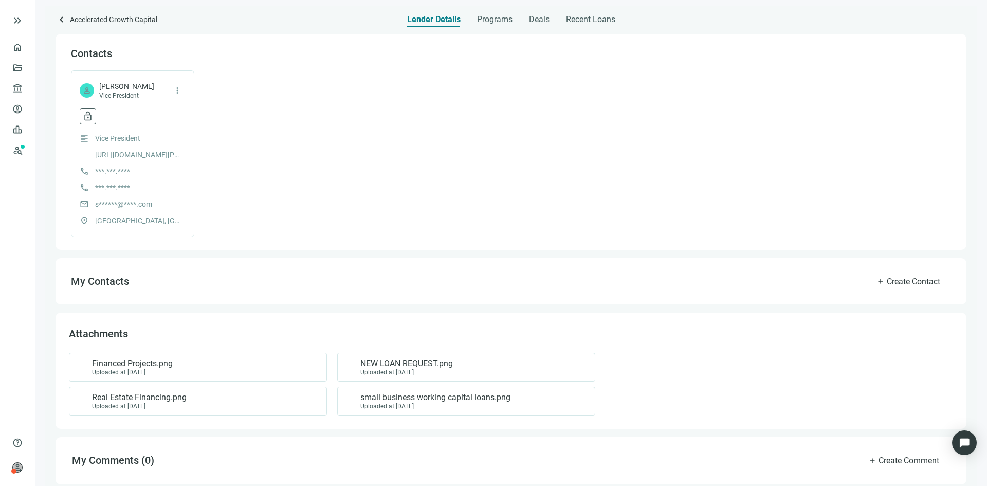
scroll to position [246, 0]
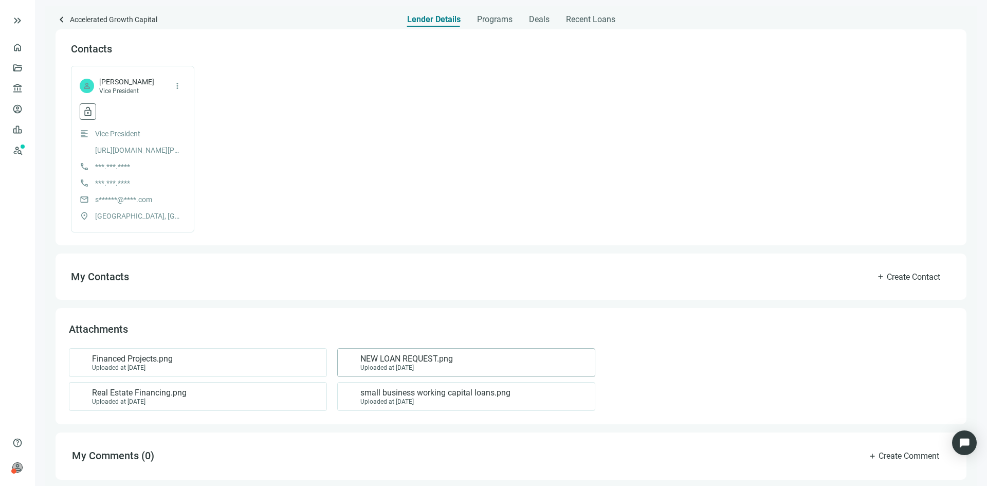
click at [460, 353] on div "NEW LOAN REQUEST.png Uploaded at [DATE]" at bounding box center [466, 362] width 258 height 29
click at [384, 360] on span "NEW LOAN REQUEST.png" at bounding box center [406, 359] width 93 height 10
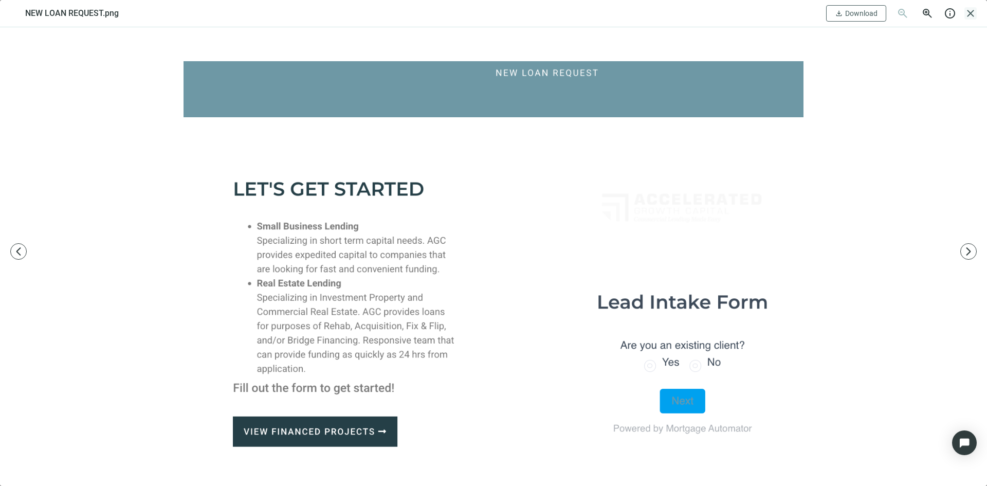
click at [976, 10] on span "close" at bounding box center [970, 13] width 12 height 12
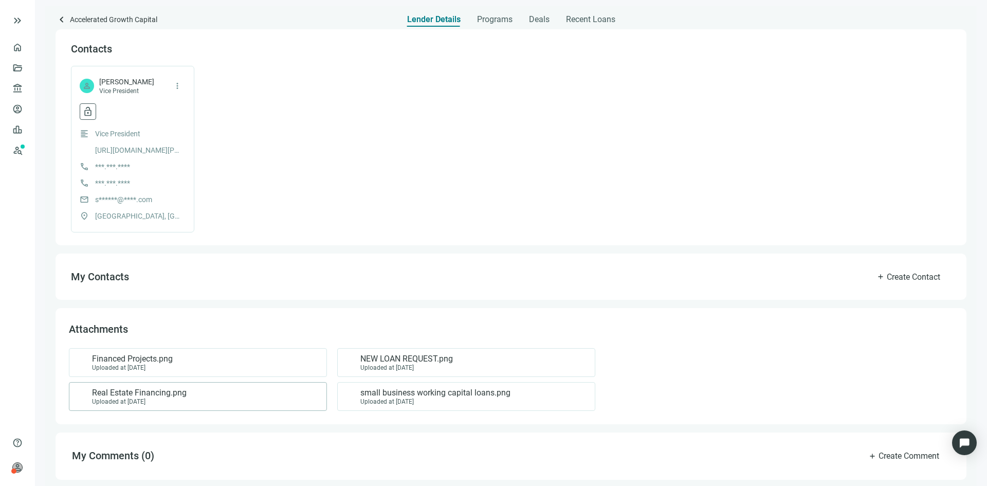
click at [166, 394] on span "Real Estate Financing.png" at bounding box center [139, 393] width 95 height 10
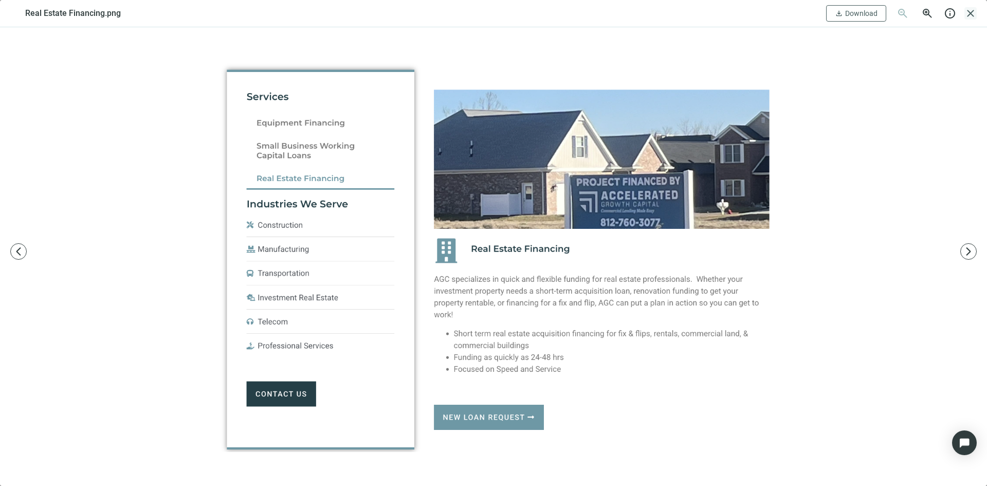
click at [973, 12] on span "close" at bounding box center [970, 13] width 12 height 12
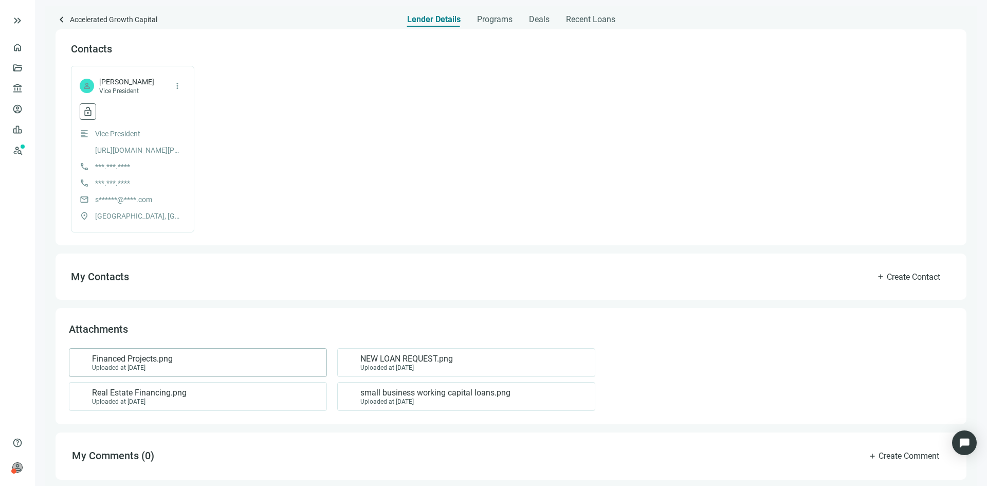
click at [193, 359] on div "Financed Projects.png Uploaded at [DATE]" at bounding box center [196, 362] width 241 height 17
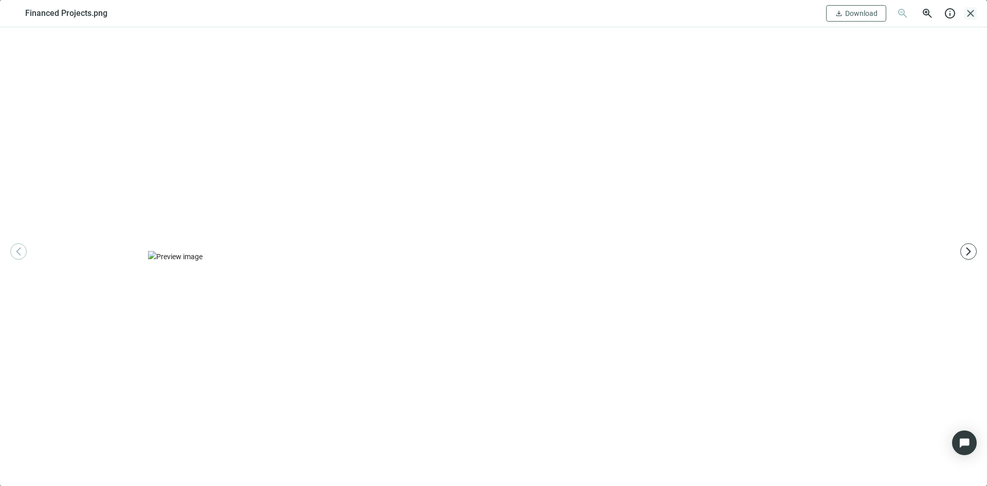
click at [974, 12] on span "close" at bounding box center [970, 13] width 12 height 12
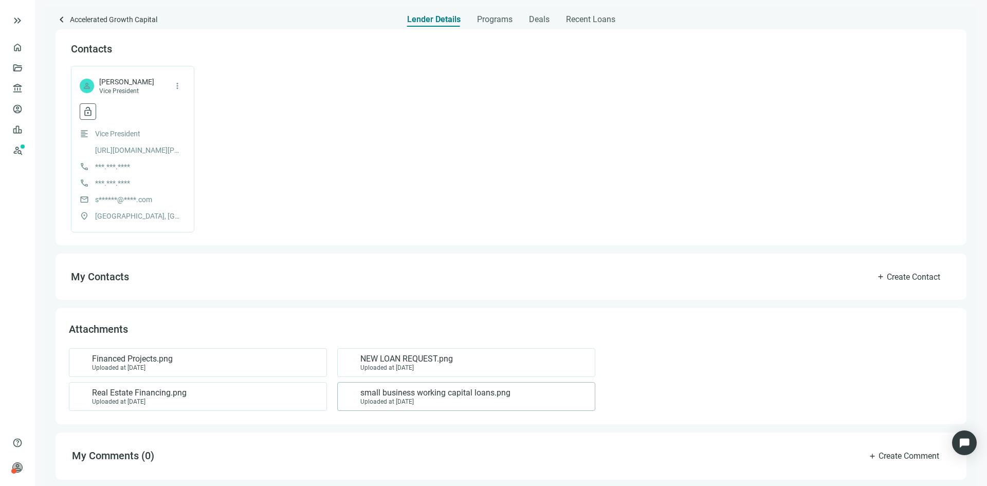
click at [400, 397] on span "small business working capital loans.png" at bounding box center [435, 393] width 150 height 10
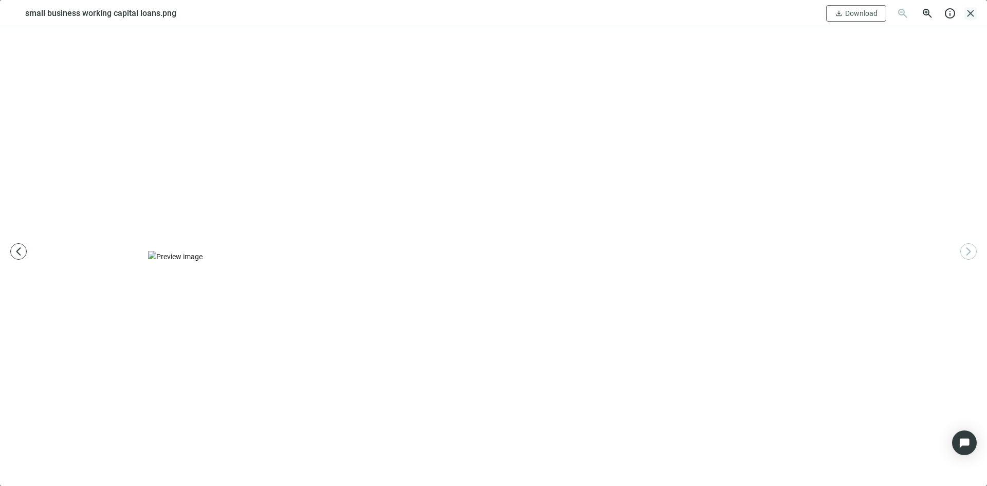
click at [970, 17] on span "close" at bounding box center [970, 13] width 12 height 12
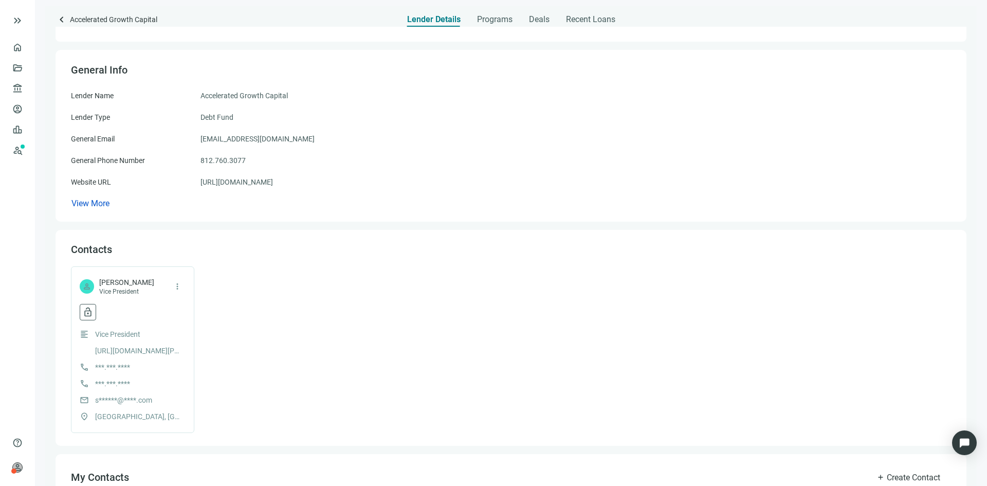
scroll to position [41, 0]
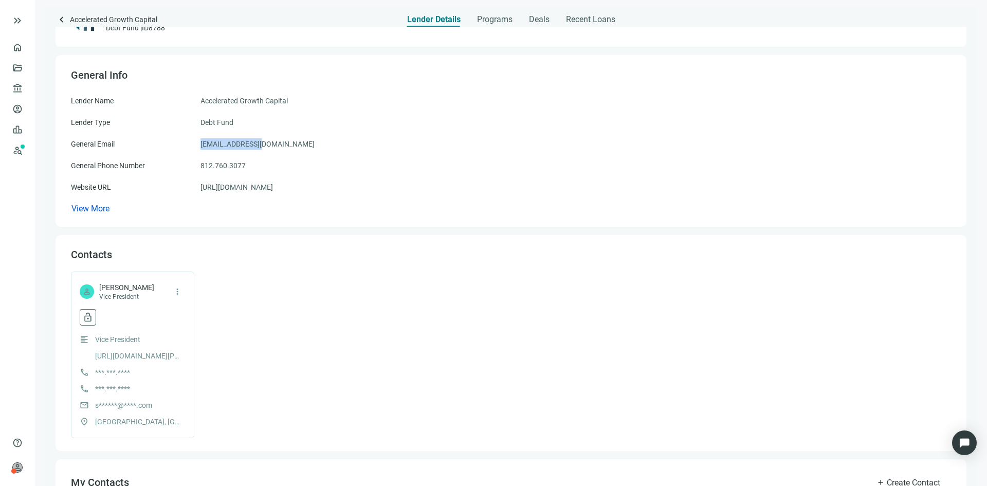
drag, startPoint x: 268, startPoint y: 145, endPoint x: 201, endPoint y: 150, distance: 67.5
click at [201, 150] on div "Lender Name Accelerated Growth Capital Lender Type Debt Fund General Email [EMA…" at bounding box center [511, 154] width 880 height 119
copy span "[EMAIL_ADDRESS][DOMAIN_NAME]"
